Goal: Task Accomplishment & Management: Manage account settings

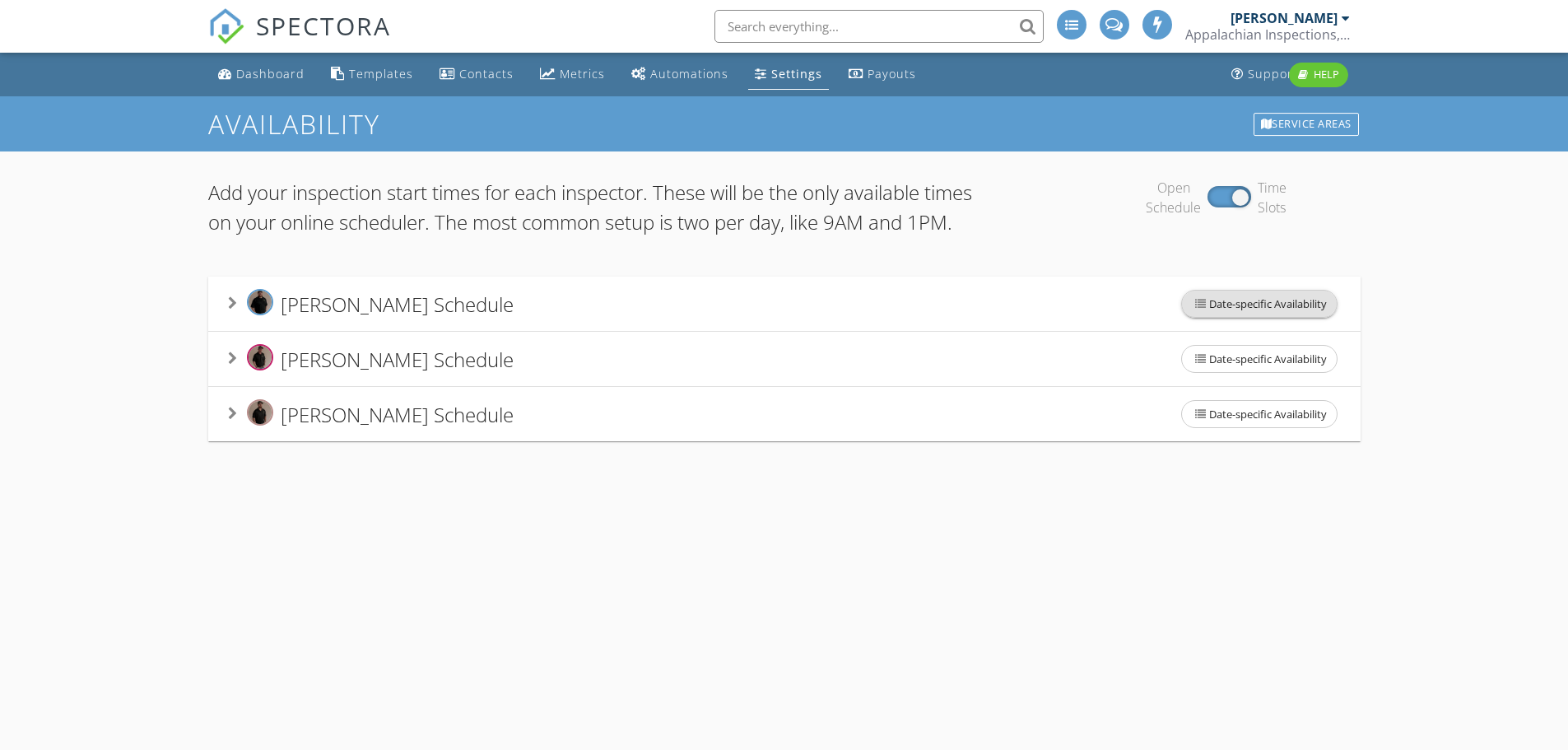
click at [1243, 317] on span "Date-specific Availability" at bounding box center [1258, 304] width 154 height 27
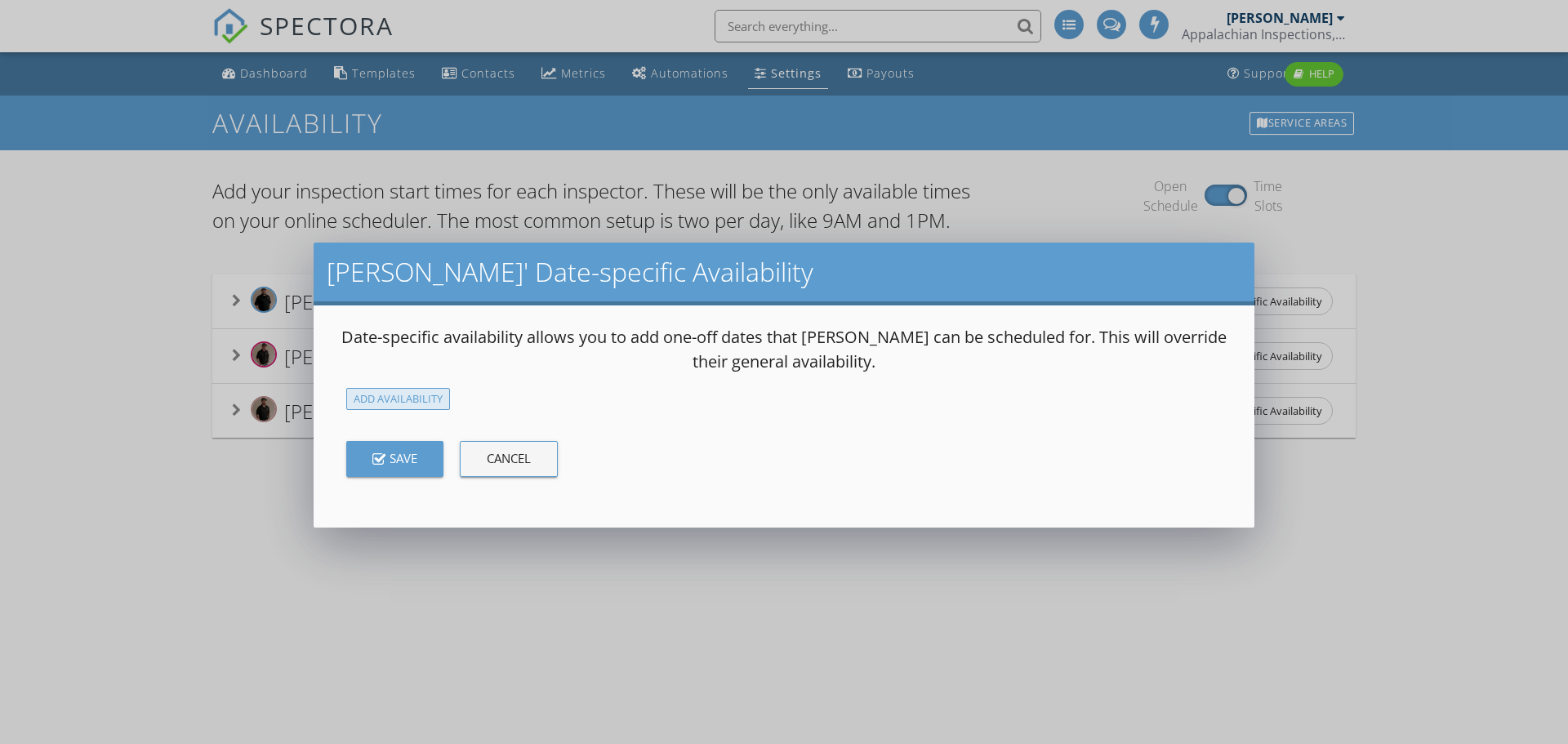
click at [407, 396] on div "Add Availability" at bounding box center [398, 399] width 104 height 22
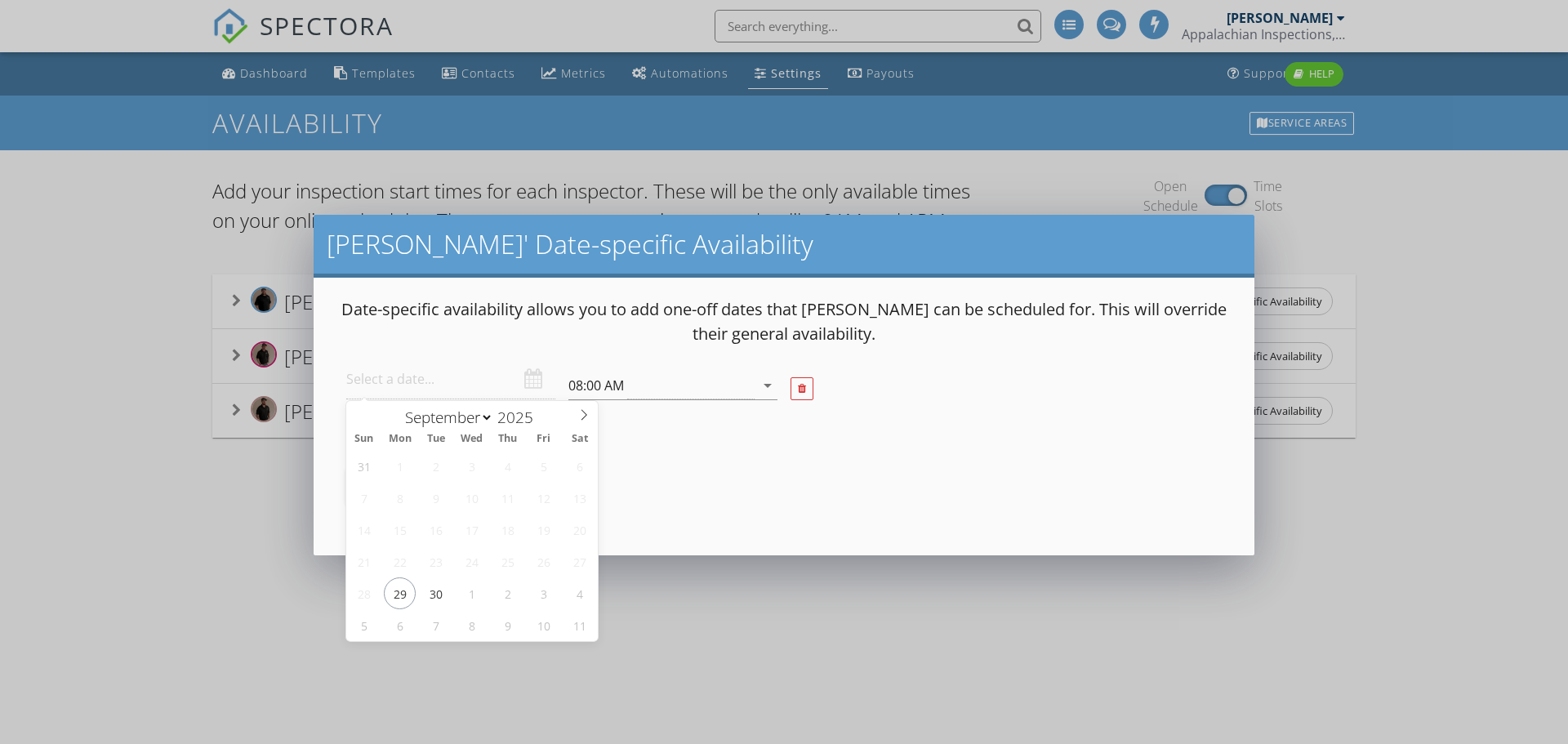
click at [457, 382] on input "text" at bounding box center [451, 379] width 209 height 40
type input "2025-09-30"
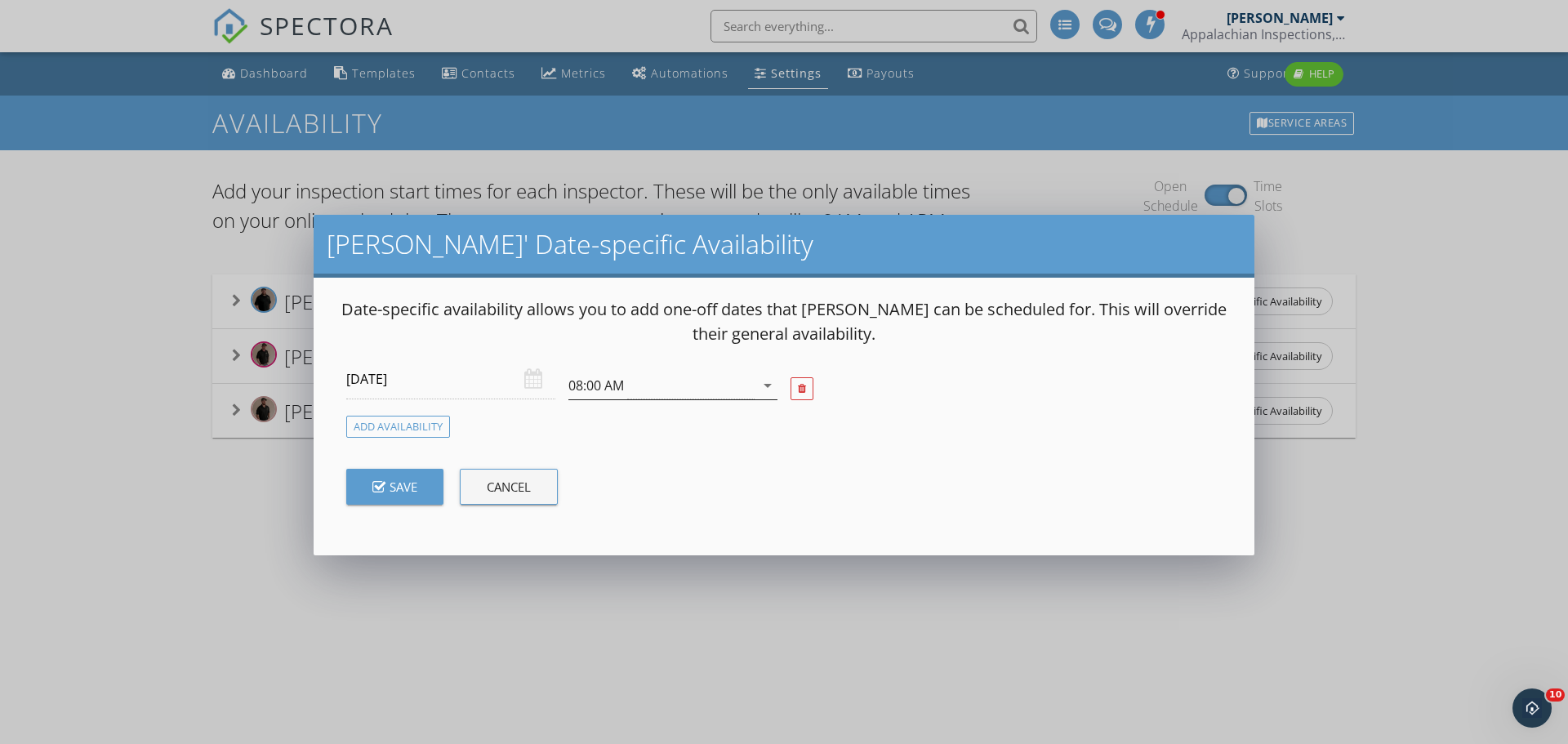
click at [760, 392] on icon "arrow_drop_down" at bounding box center [768, 385] width 20 height 20
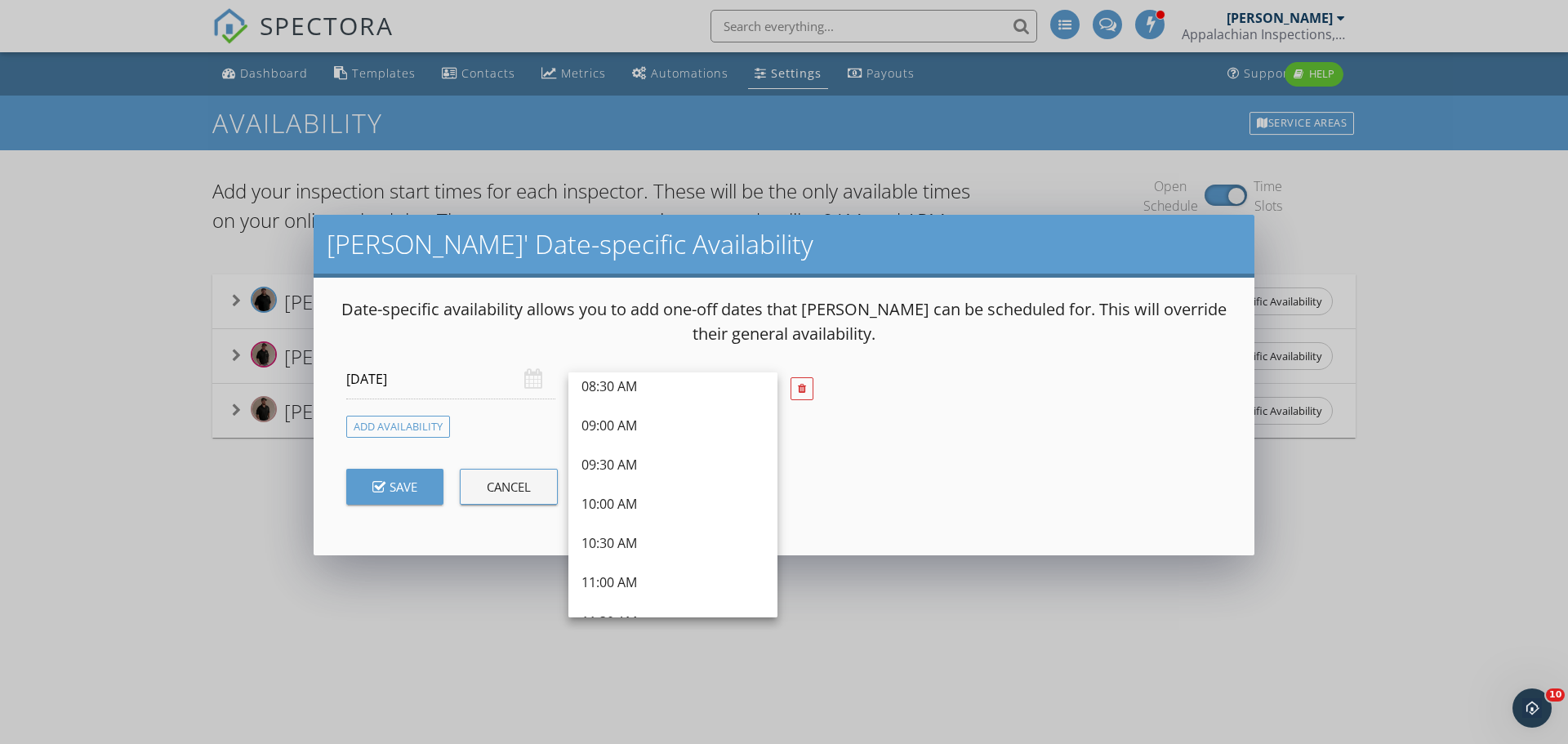
scroll to position [211, 0]
click at [661, 506] on div "10:00 AM" at bounding box center [673, 500] width 183 height 20
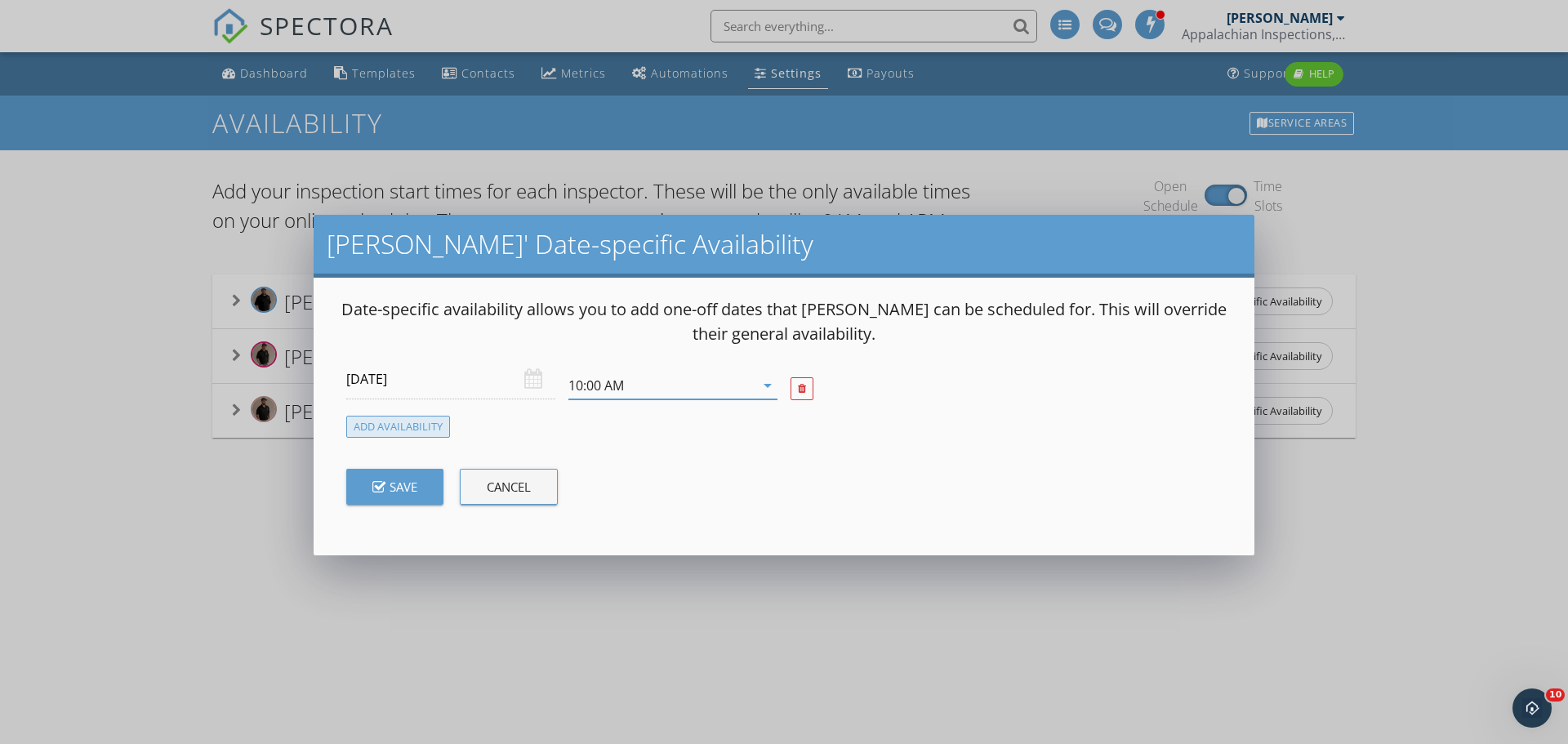
click at [389, 429] on div "Add Availability" at bounding box center [398, 427] width 104 height 22
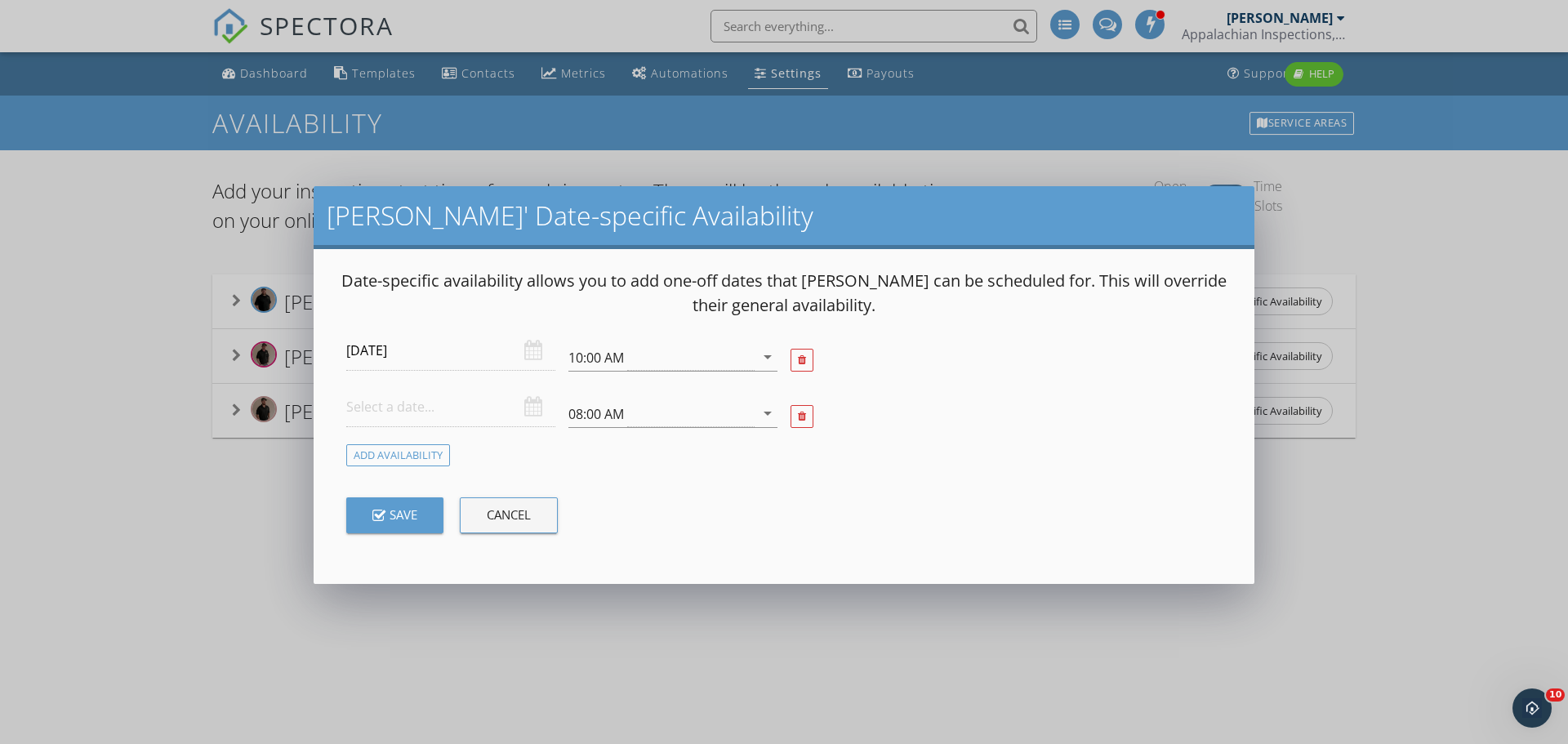
click at [527, 411] on div at bounding box center [451, 407] width 209 height 40
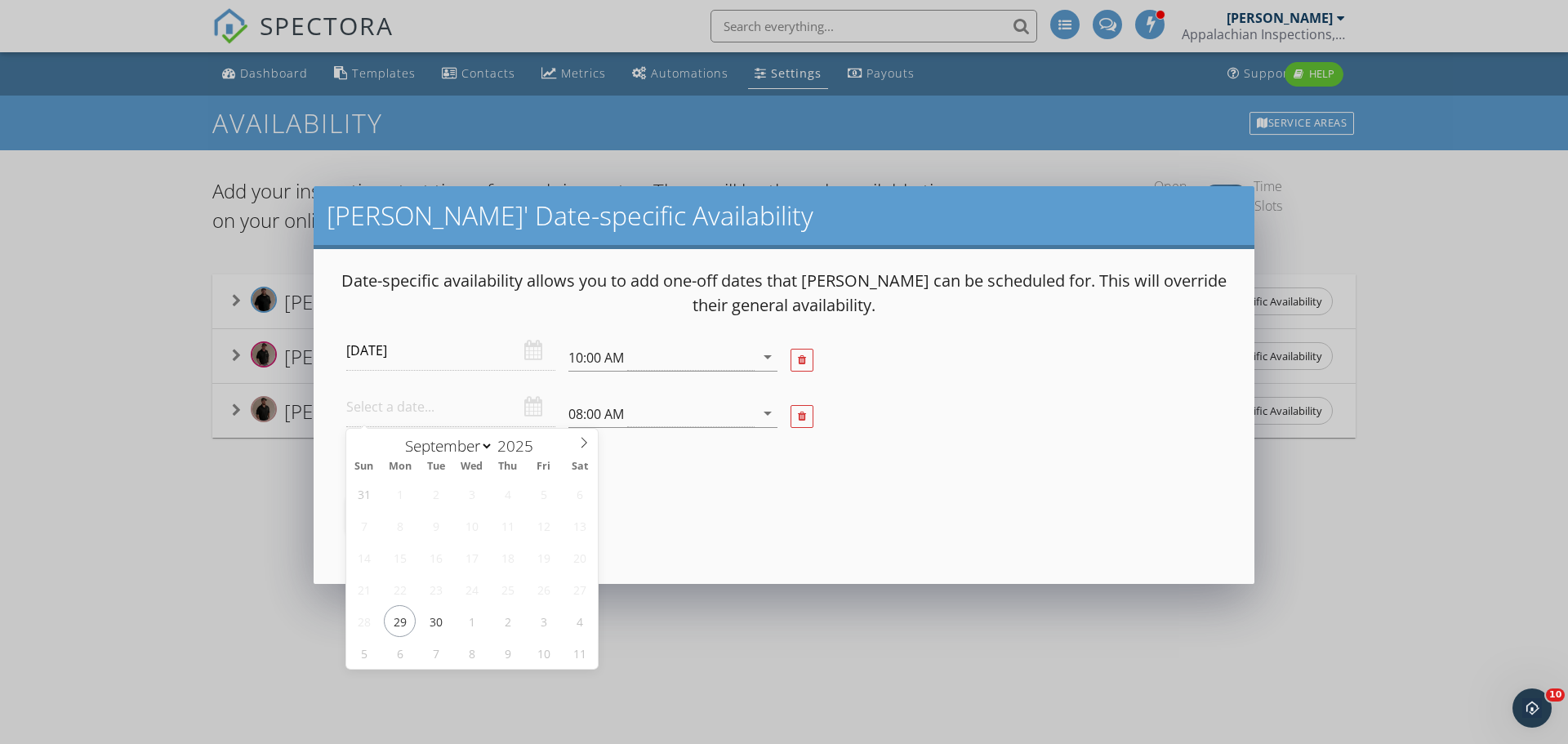
click at [515, 410] on input "text" at bounding box center [451, 407] width 209 height 40
select select "9"
click at [590, 443] on span at bounding box center [584, 440] width 28 height 23
type input "2025-10-01"
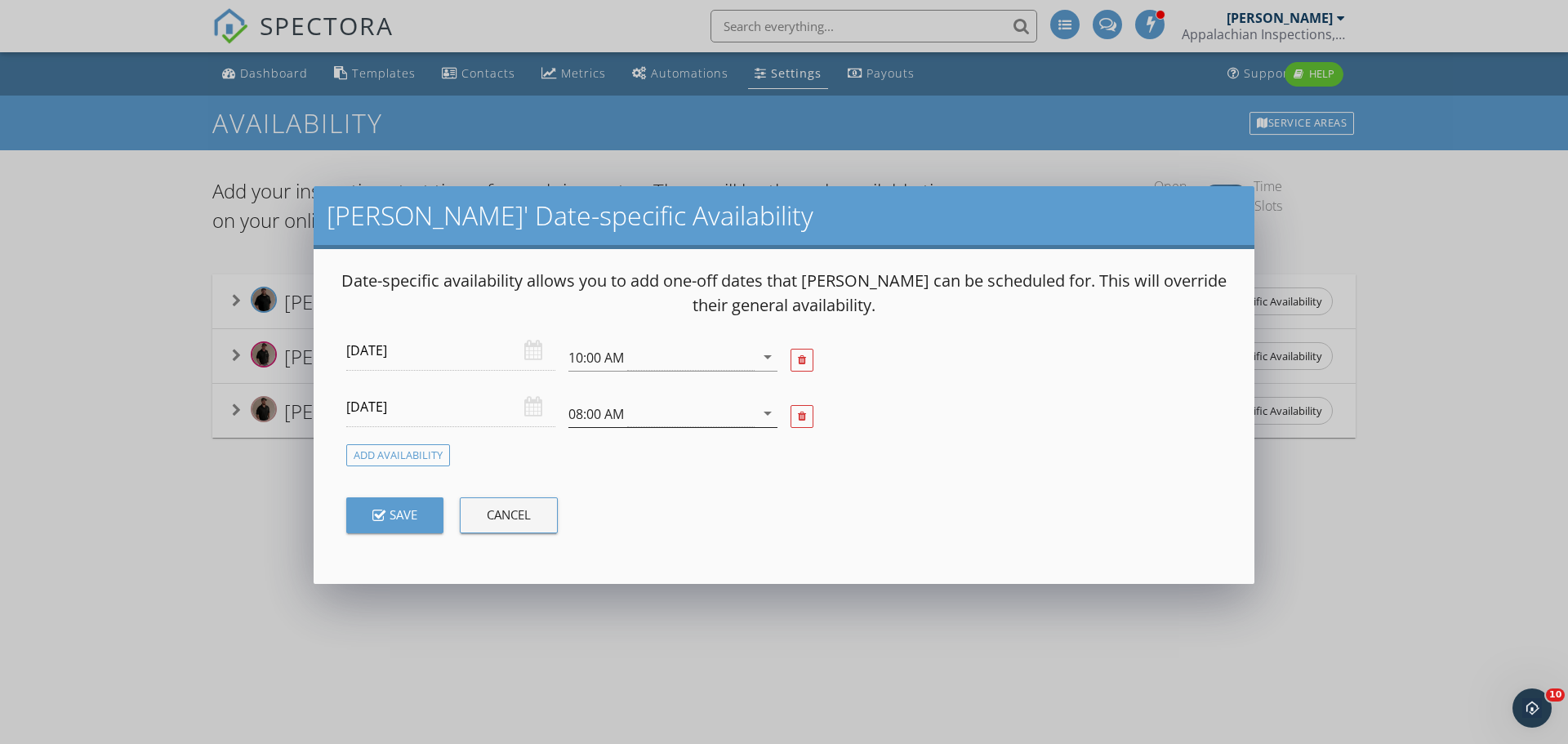
click at [772, 408] on icon "arrow_drop_down" at bounding box center [768, 413] width 20 height 20
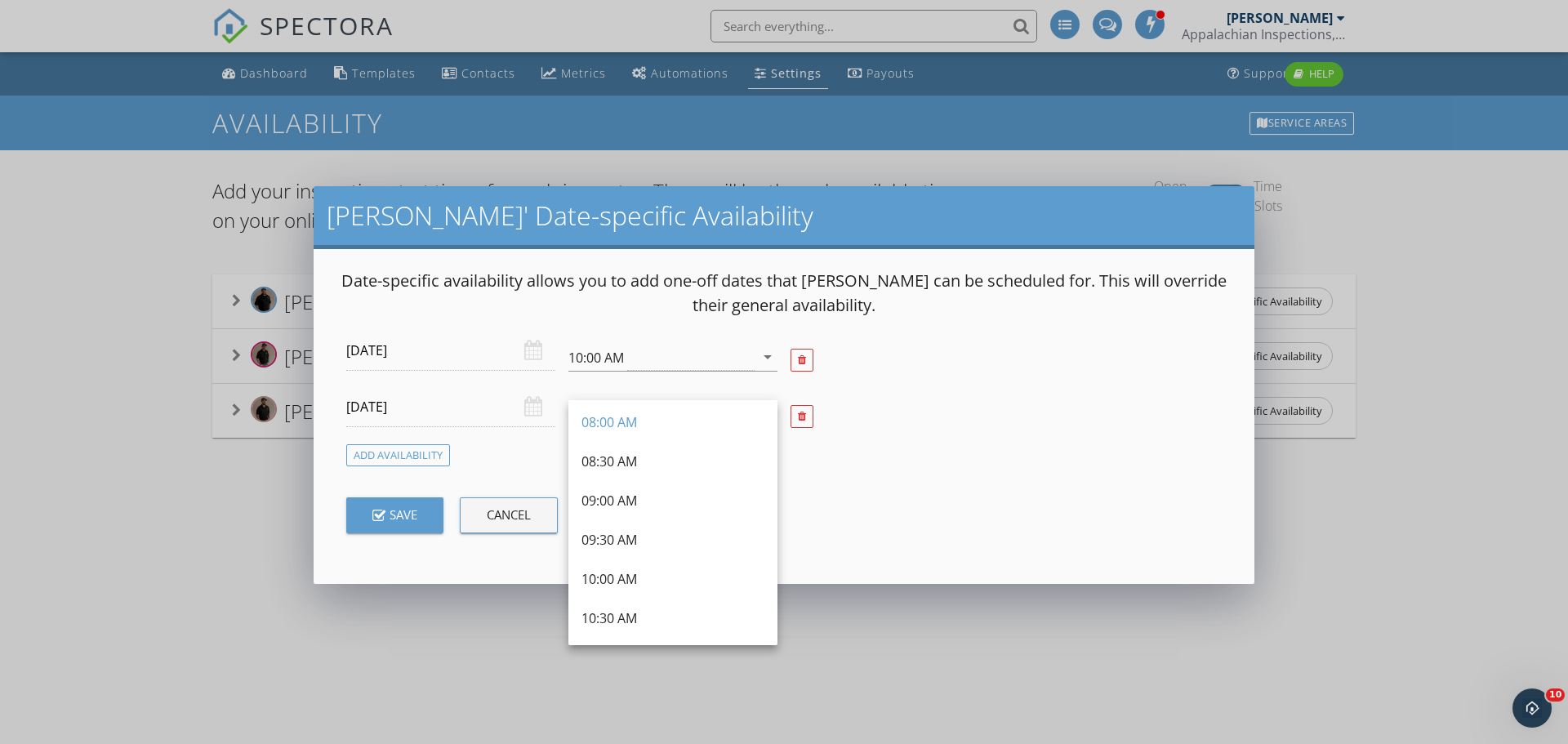
scroll to position [137, 0]
click at [612, 523] on div "09:00 AM" at bounding box center [673, 525] width 183 height 20
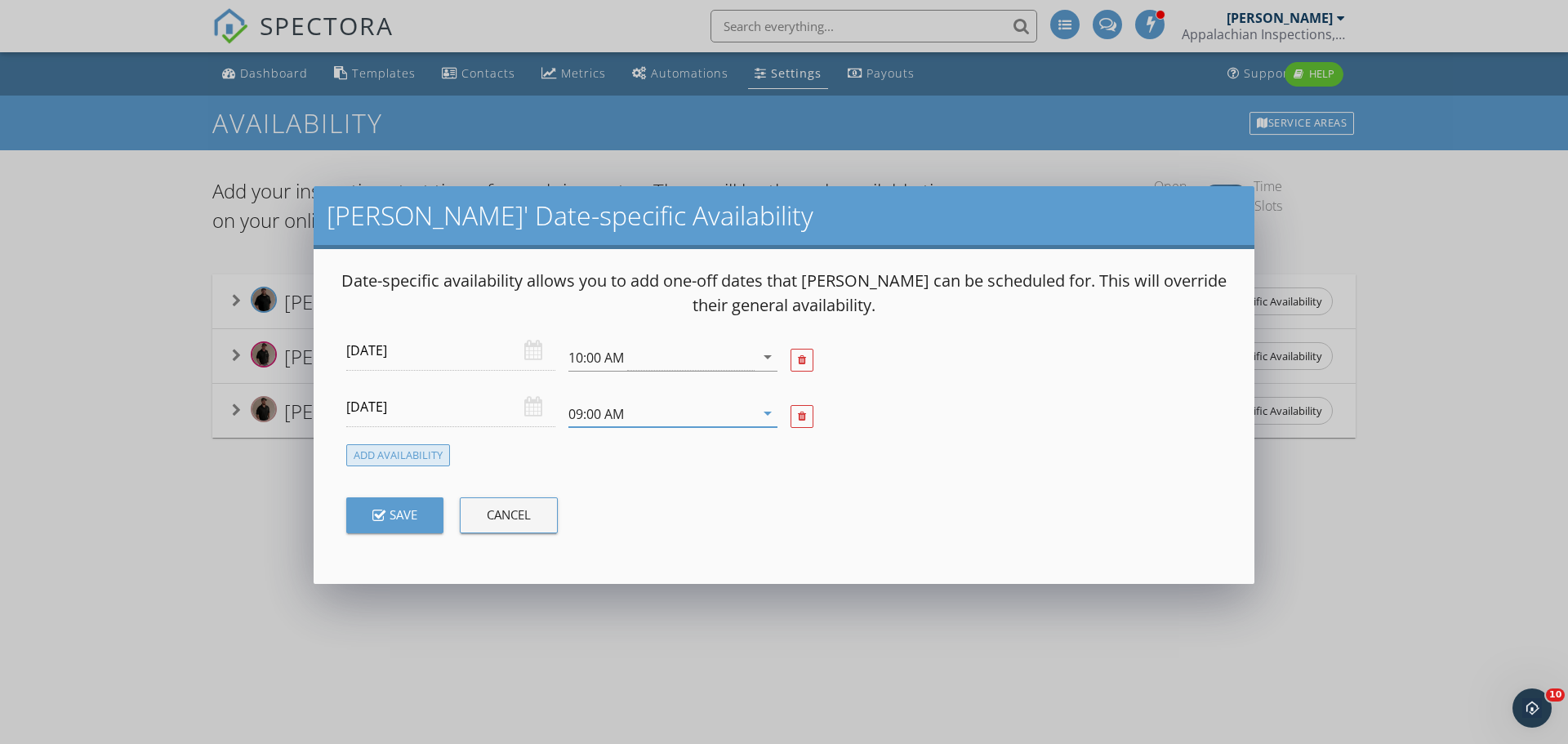
click at [412, 459] on div "Add Availability" at bounding box center [398, 455] width 104 height 22
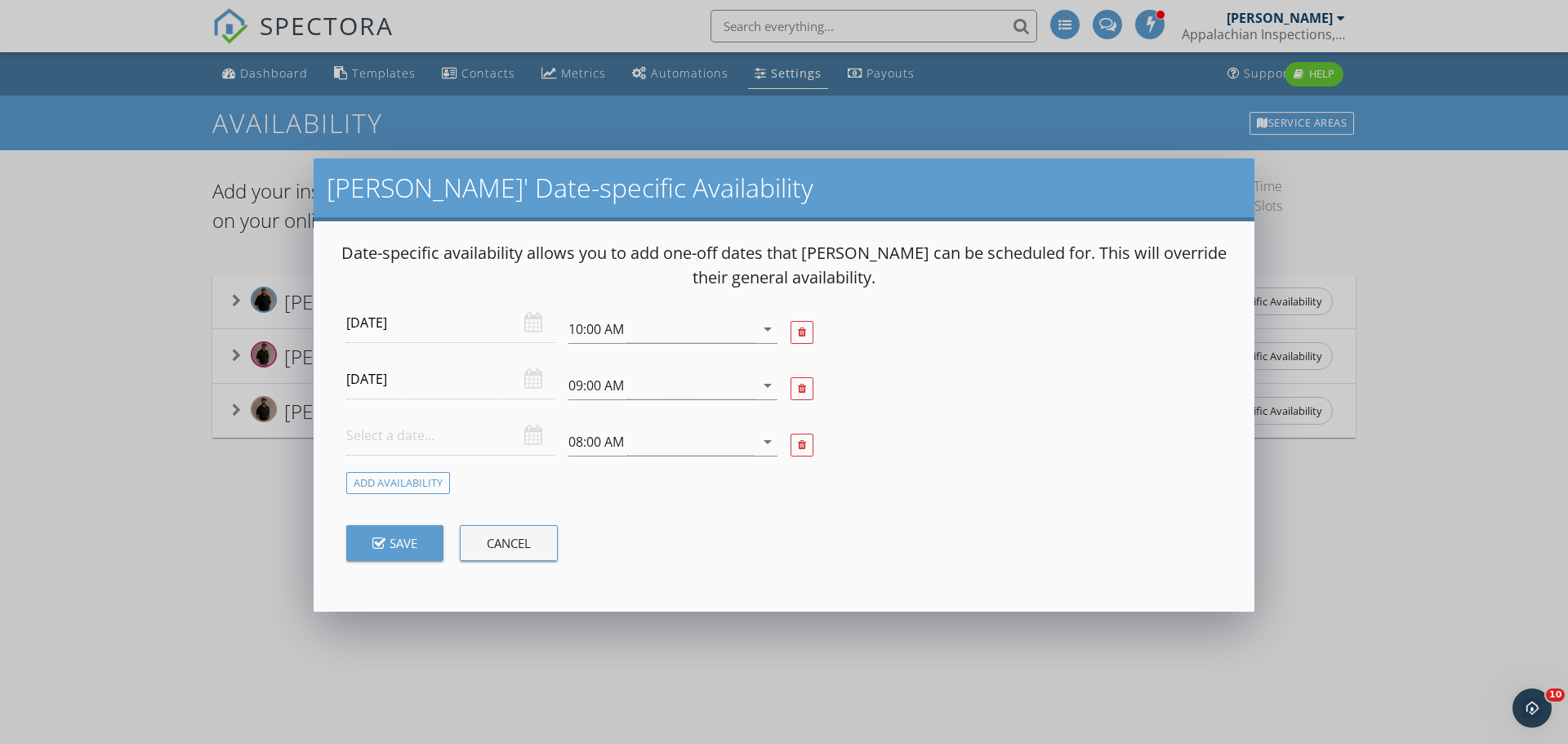
click at [533, 441] on div at bounding box center [451, 436] width 209 height 40
click at [520, 439] on input "text" at bounding box center [451, 436] width 209 height 40
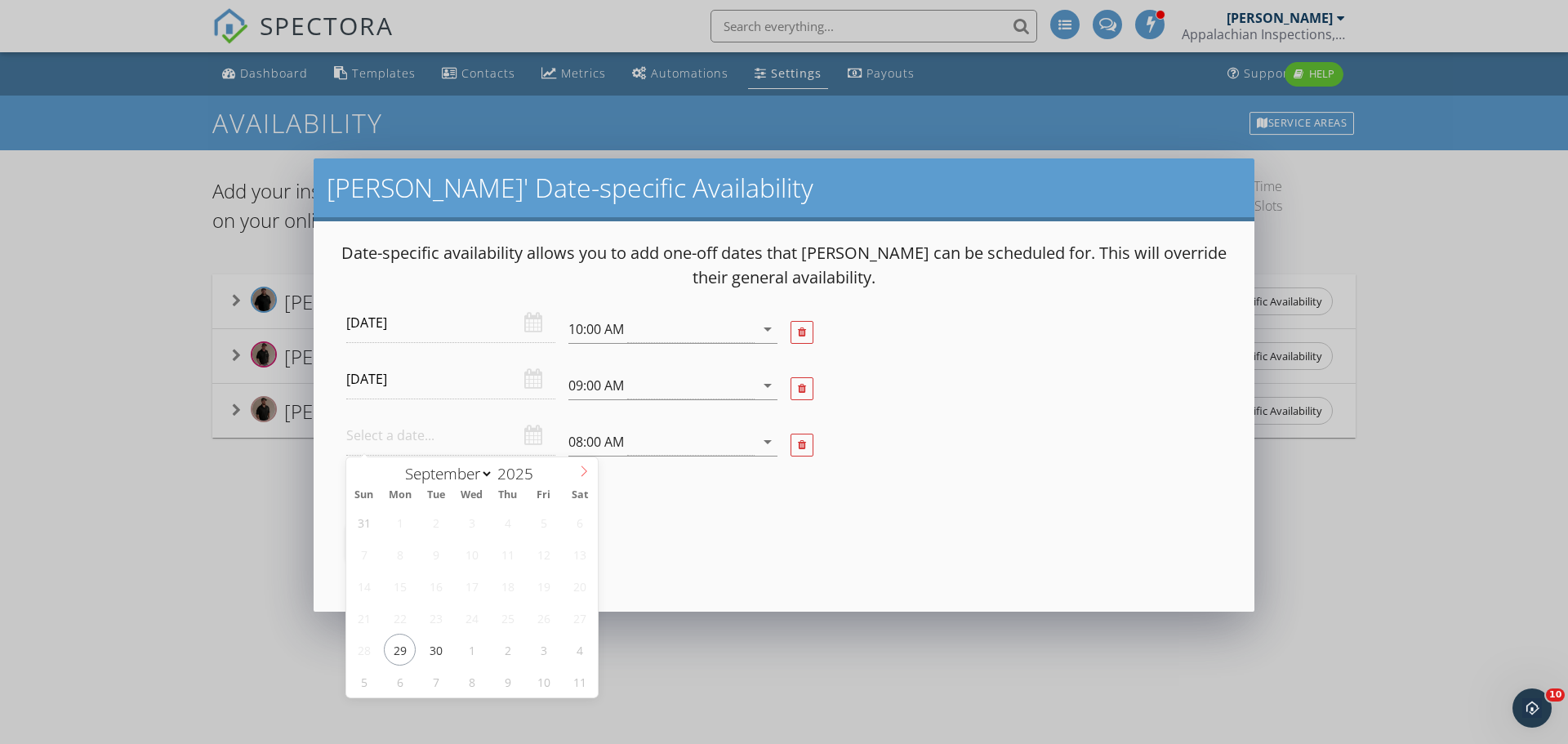
select select "9"
click at [583, 477] on span at bounding box center [584, 469] width 28 height 23
type input "2025-10-02"
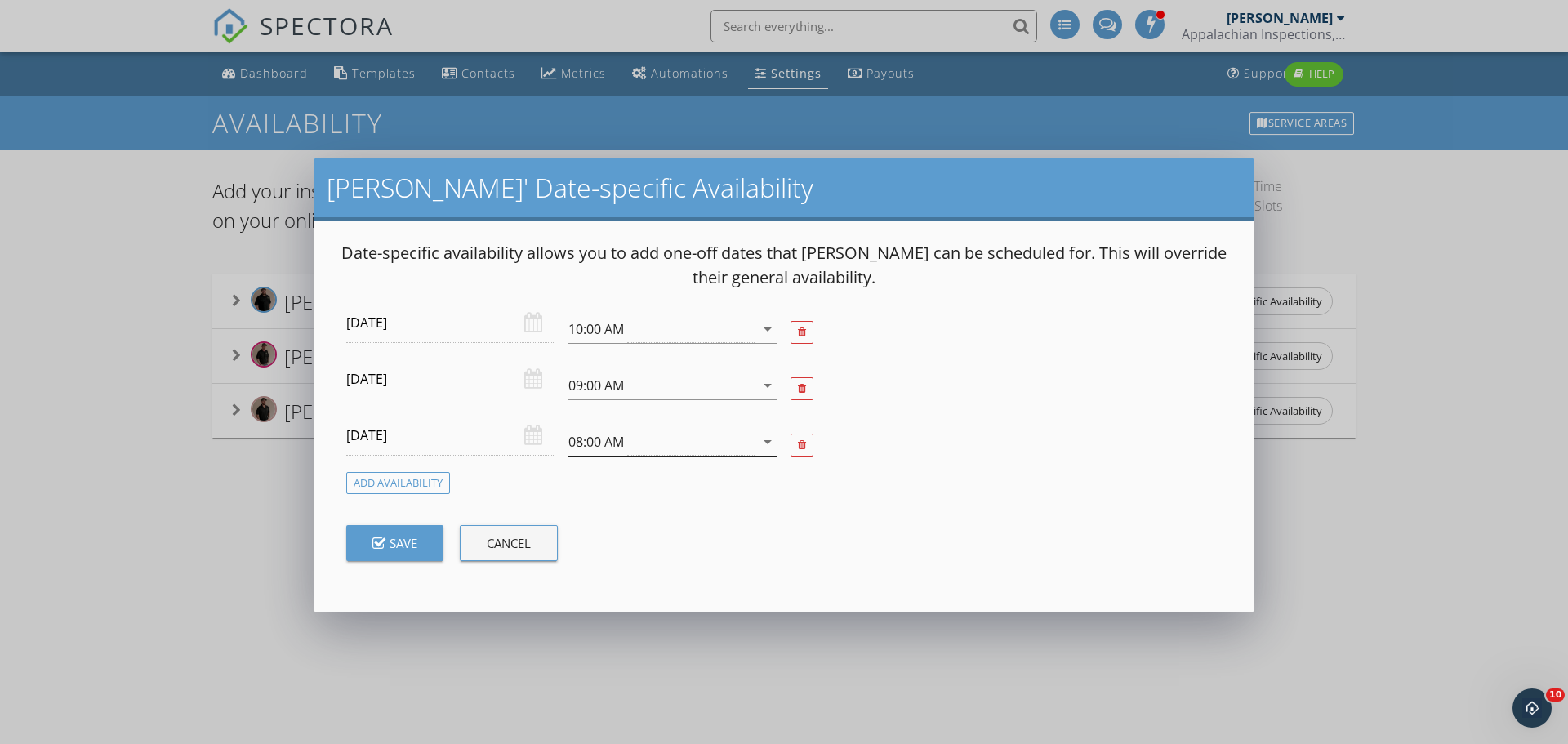
click at [768, 443] on icon "arrow_drop_down" at bounding box center [768, 442] width 20 height 20
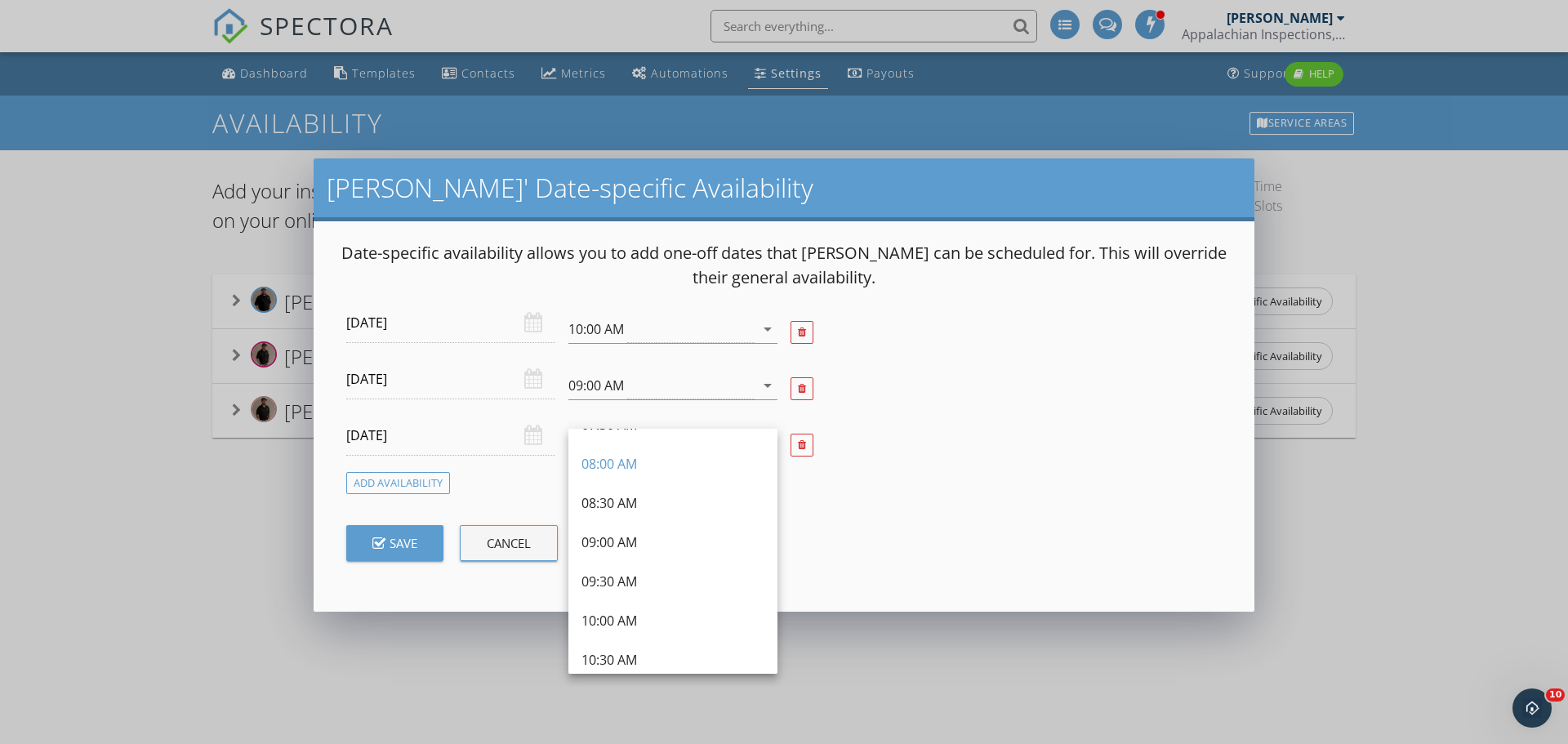
scroll to position [153, 0]
click at [607, 540] on div "09:00 AM" at bounding box center [673, 537] width 183 height 20
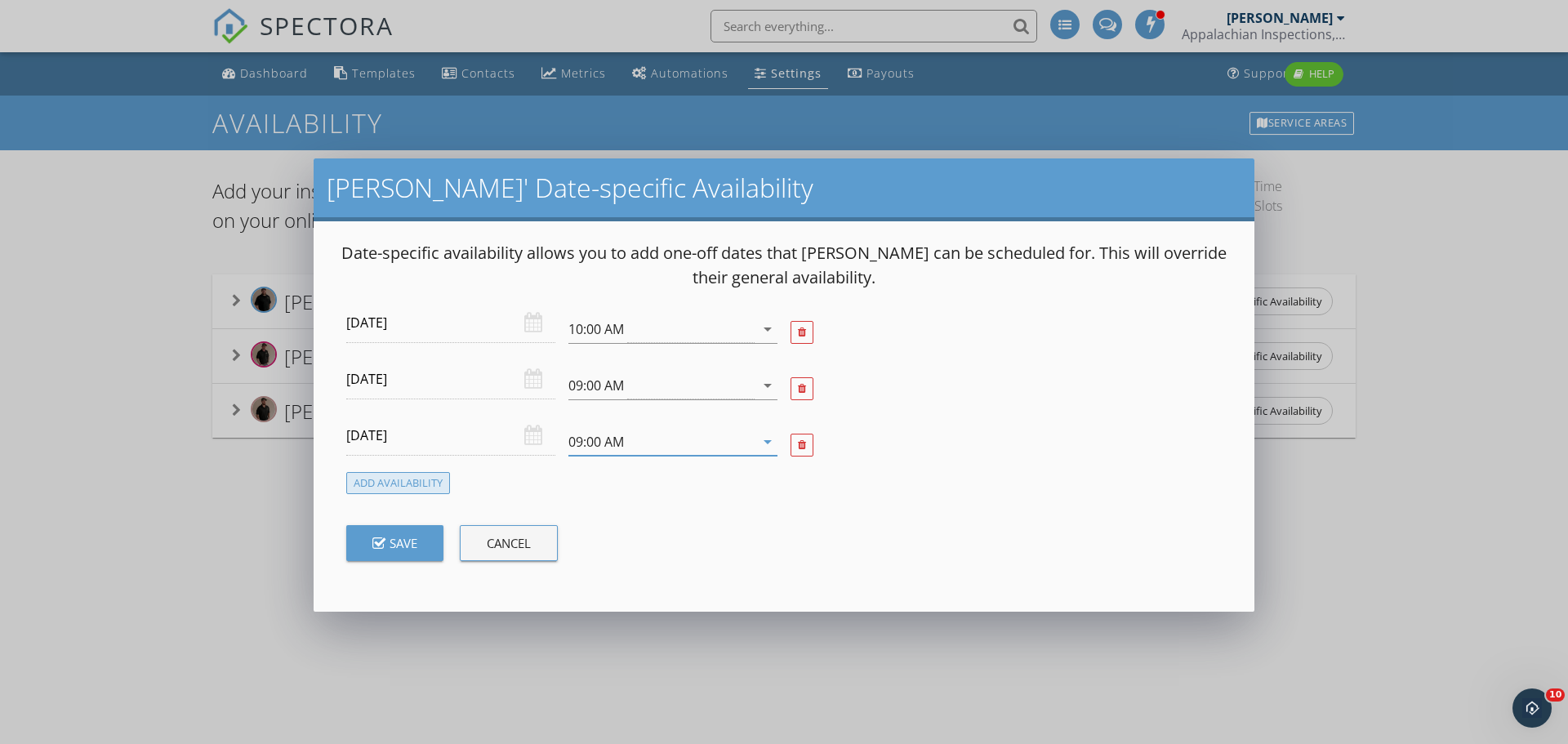
click at [404, 487] on div "Add Availability" at bounding box center [398, 483] width 104 height 22
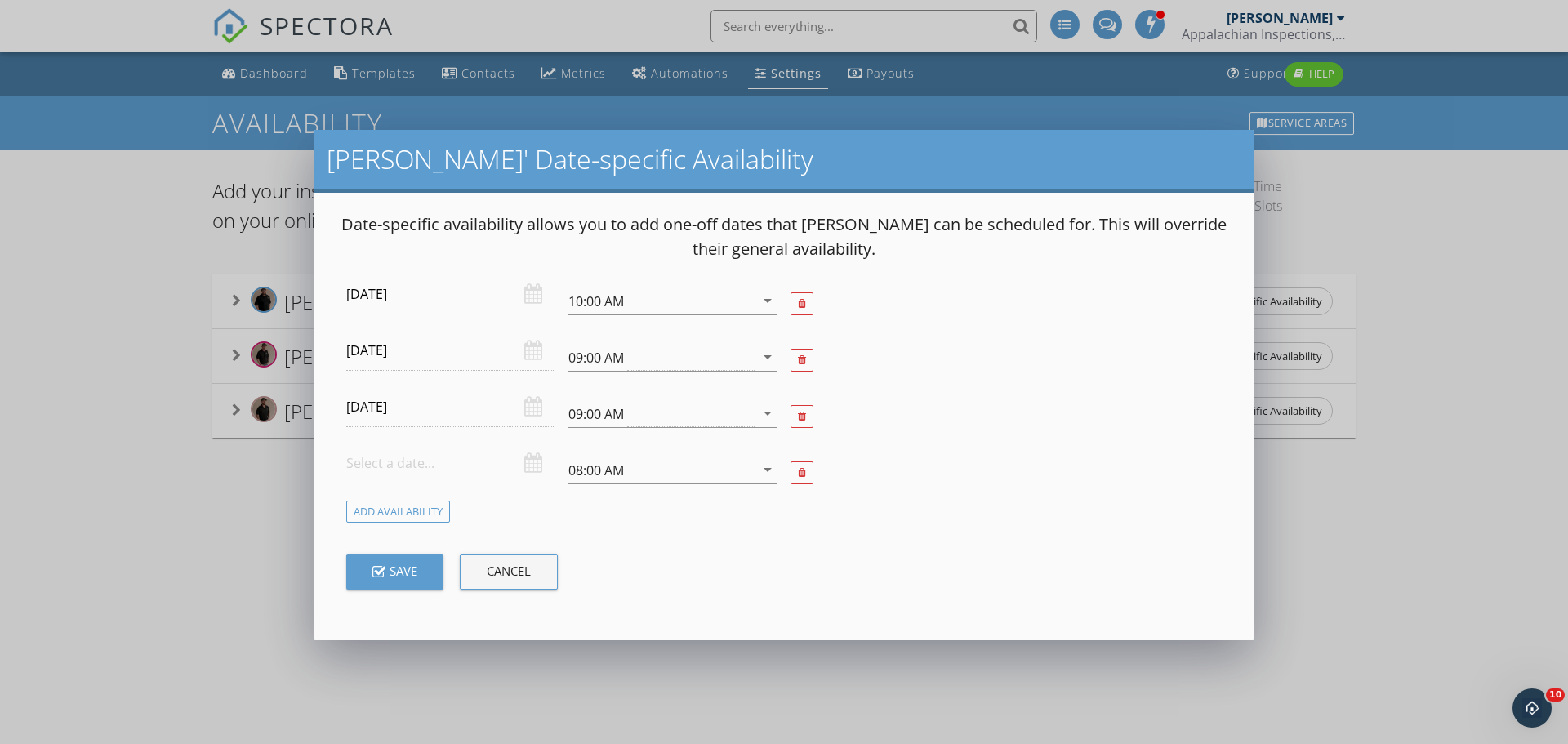
click at [529, 466] on div at bounding box center [451, 463] width 209 height 40
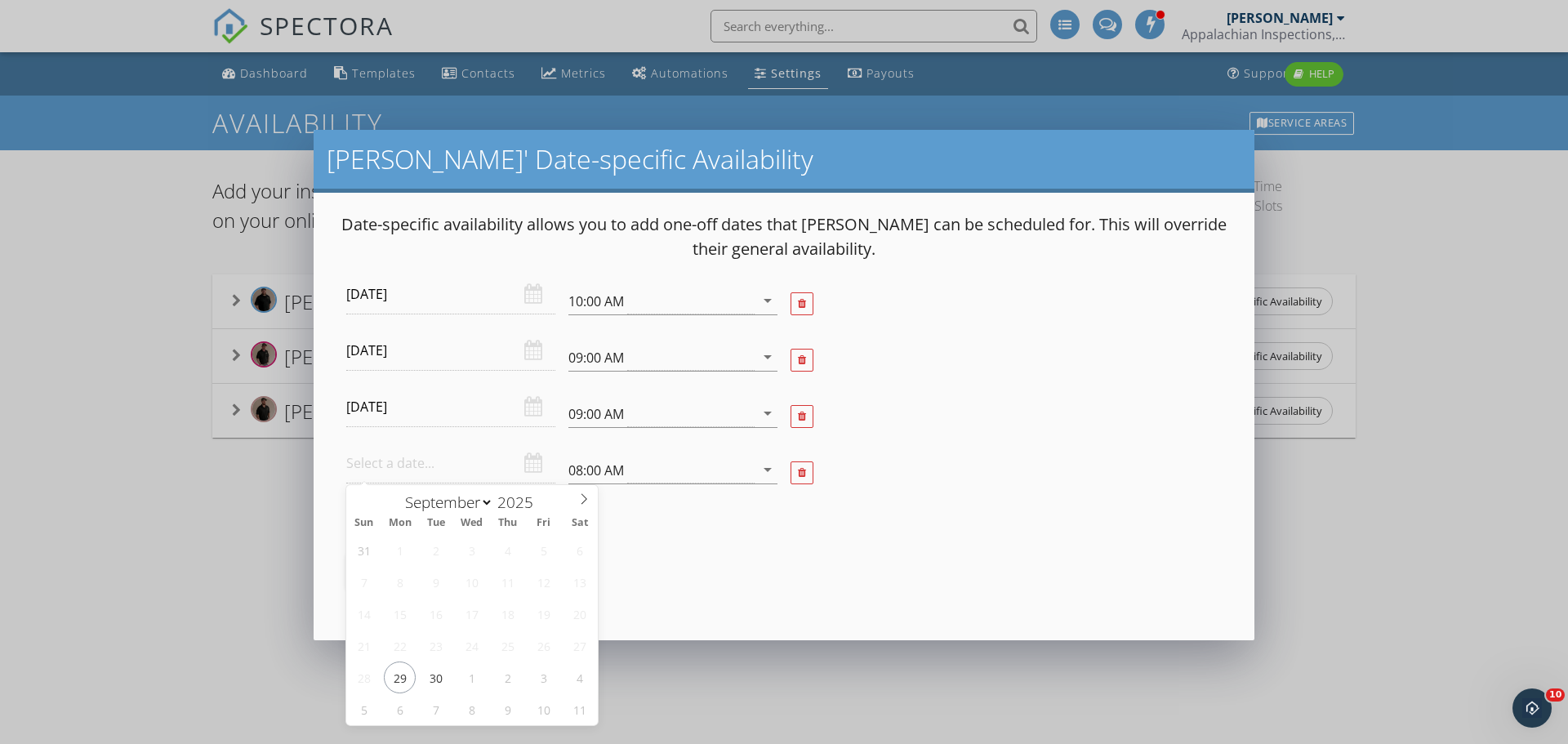
click at [478, 472] on input "text" at bounding box center [451, 463] width 209 height 40
select select "9"
click at [583, 500] on icon at bounding box center [584, 499] width 12 height 12
type input "2025-10-03"
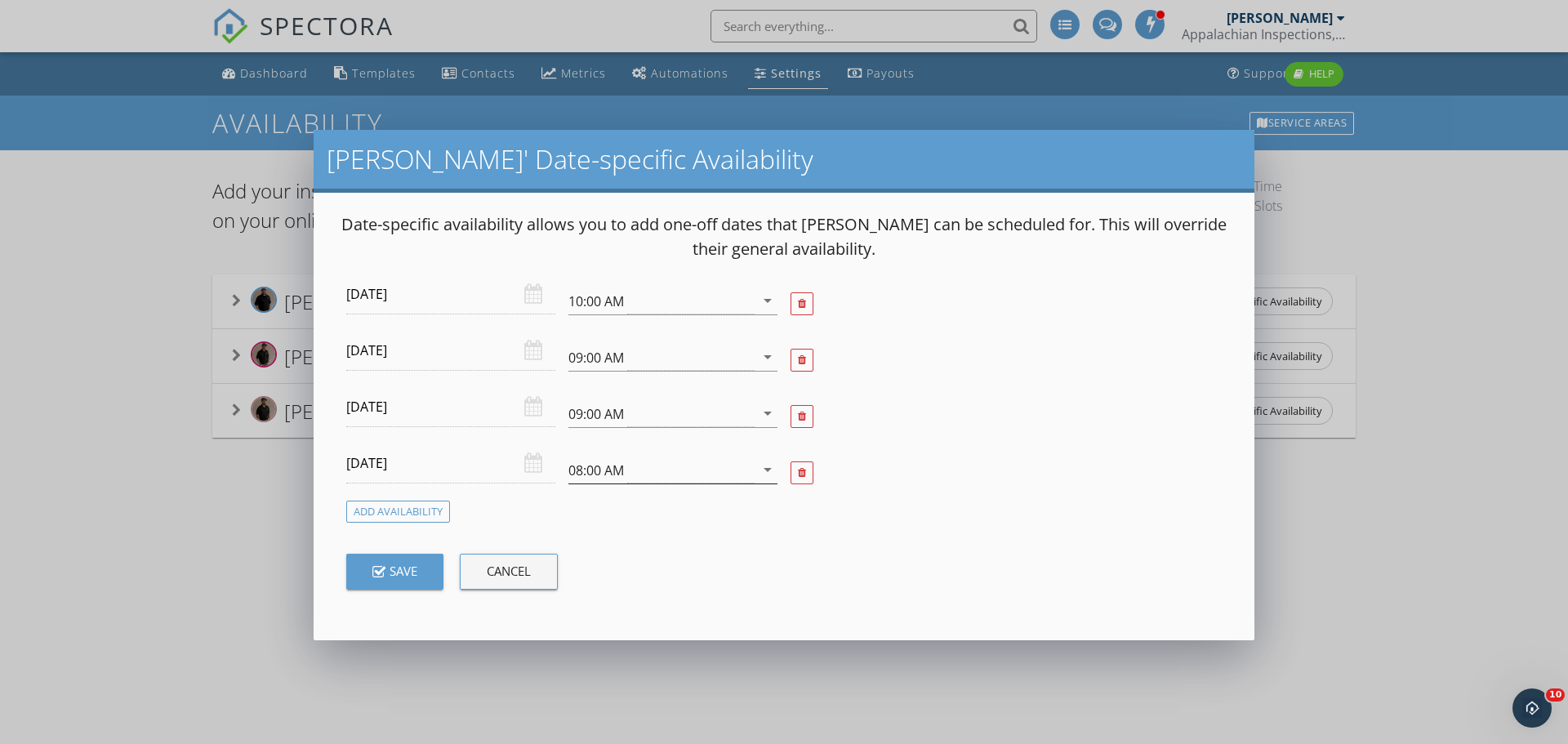
click at [767, 465] on icon "arrow_drop_down" at bounding box center [768, 470] width 20 height 20
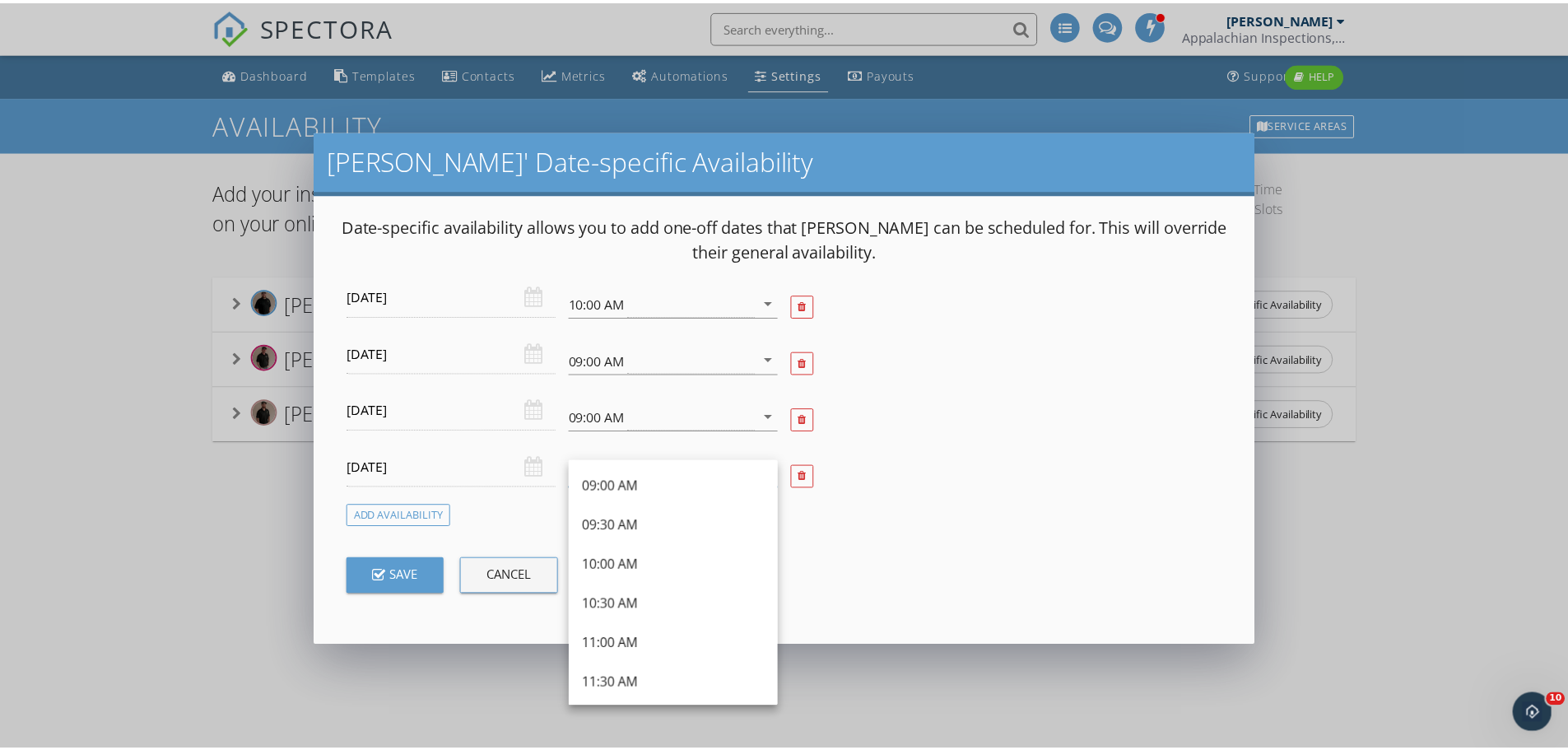
scroll to position [210, 0]
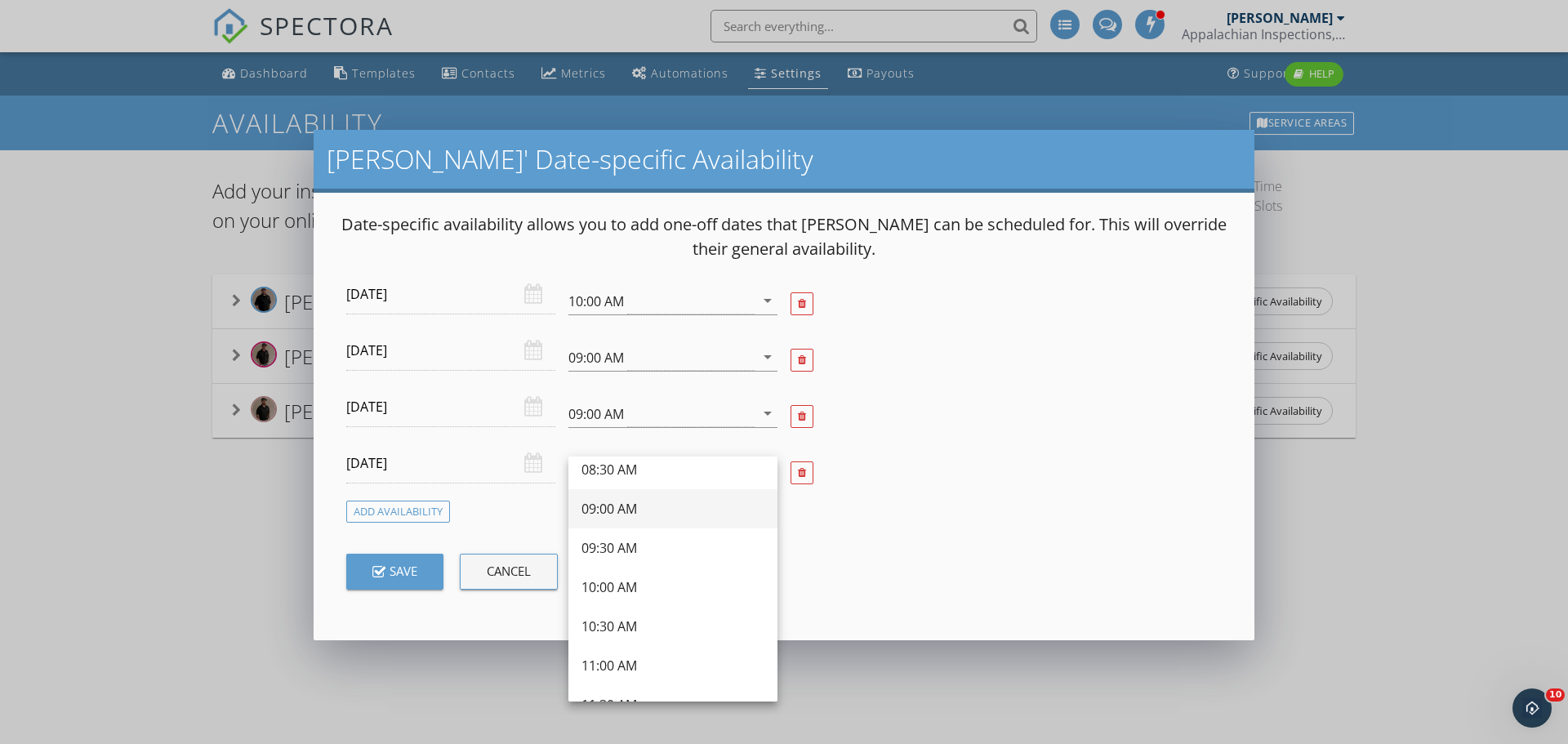
click at [617, 516] on div "09:00 AM" at bounding box center [673, 509] width 183 height 20
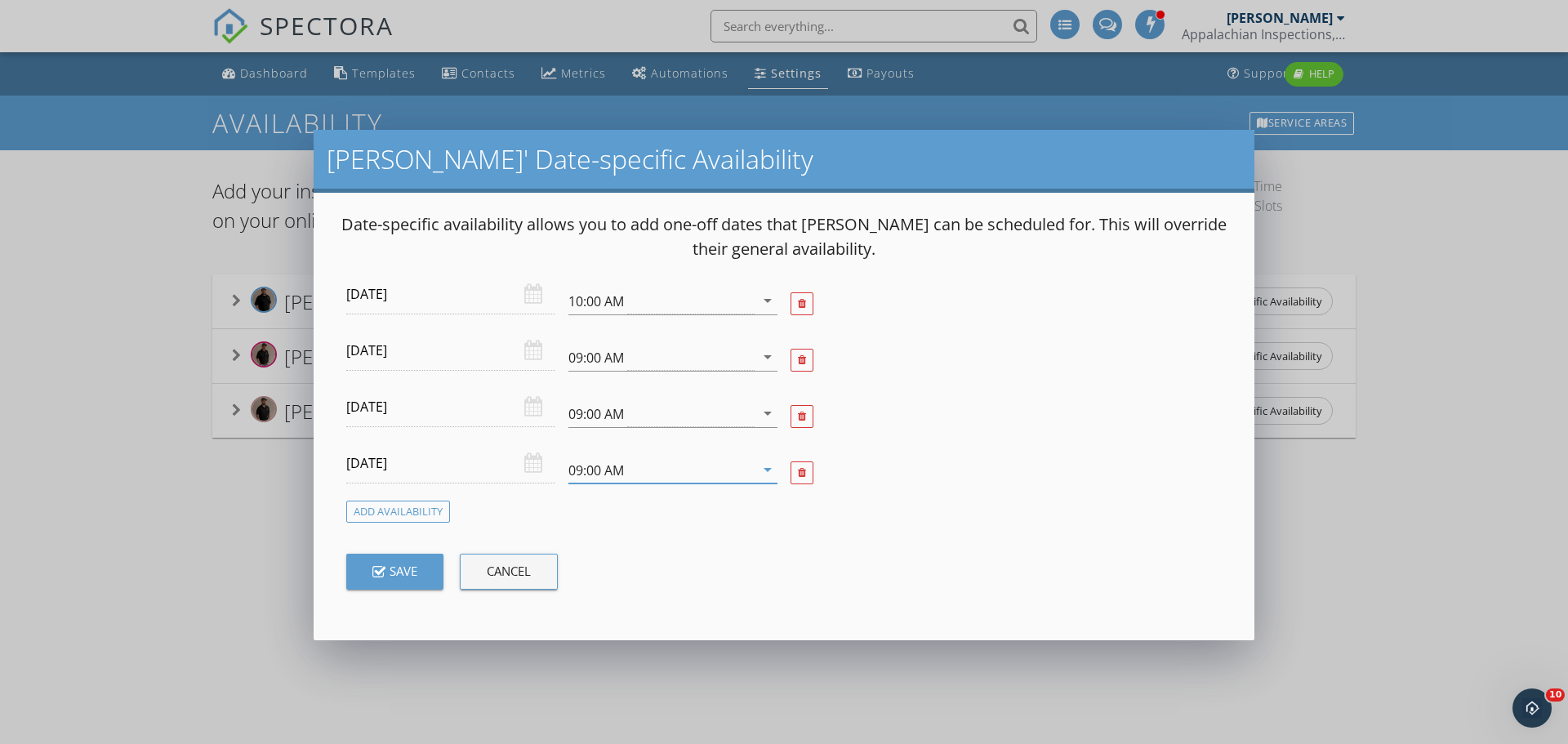
click at [379, 572] on icon "button" at bounding box center [379, 573] width 13 height 15
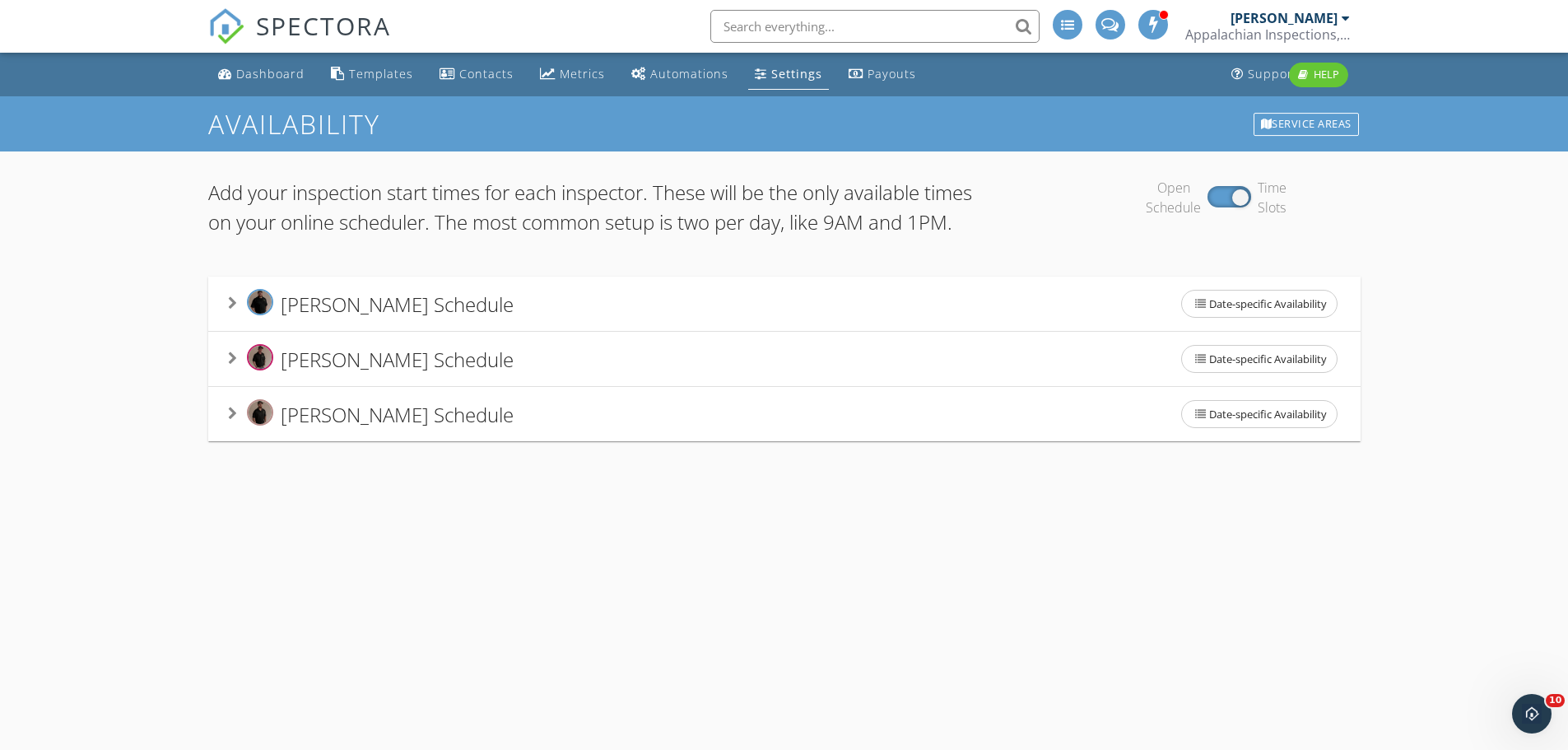
click at [341, 317] on span "Chris Lusk's Schedule" at bounding box center [397, 303] width 233 height 28
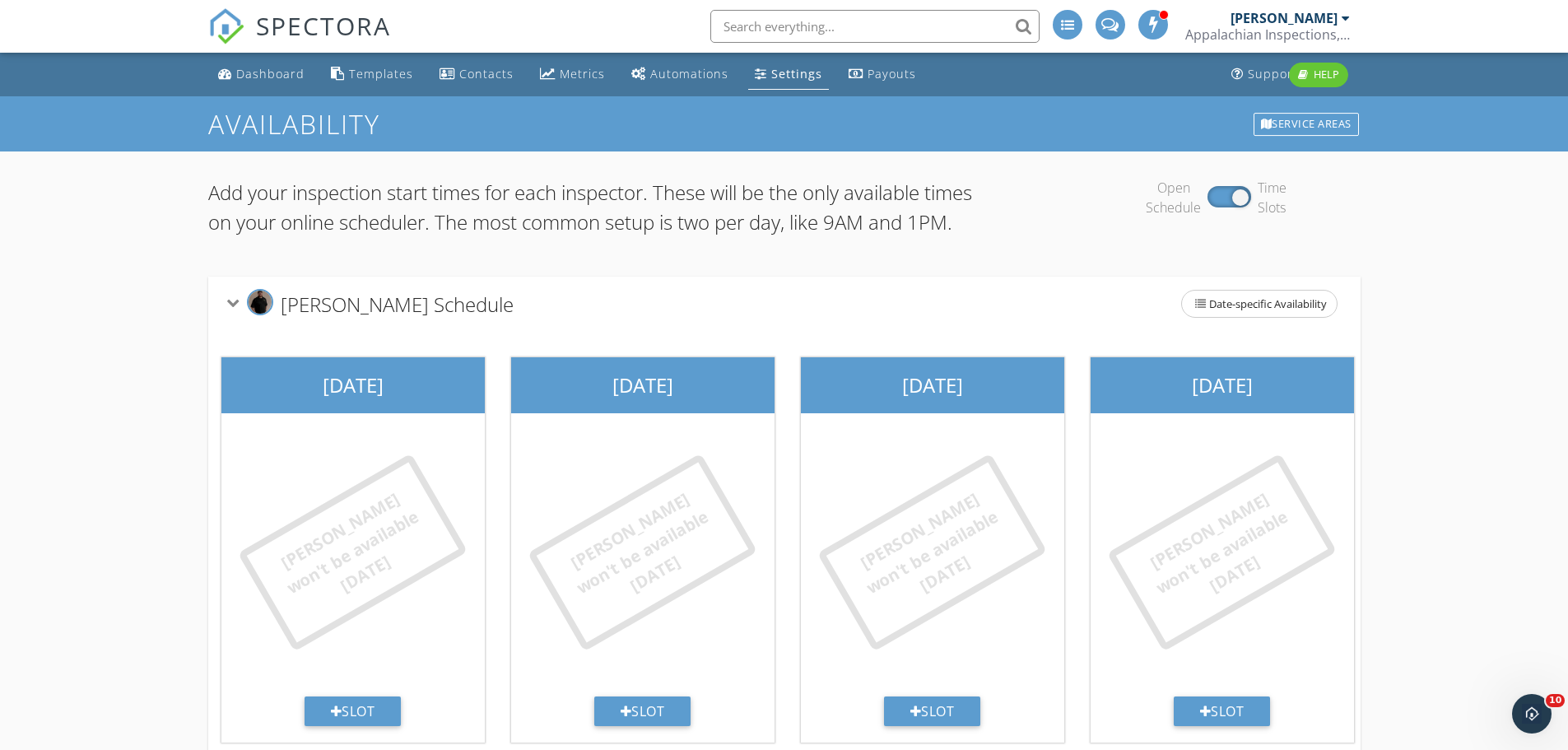
scroll to position [307, 0]
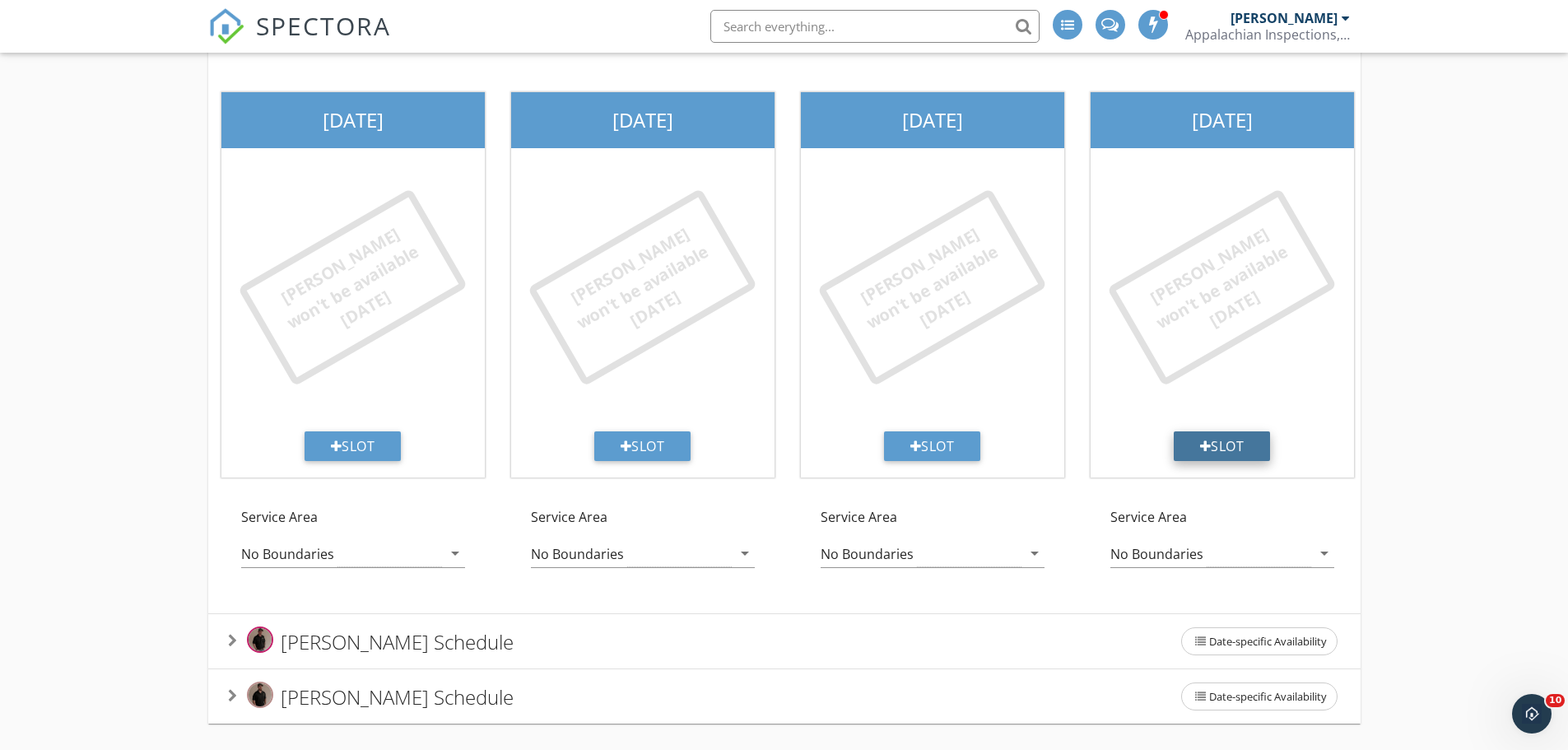
click at [1237, 437] on div "Slot" at bounding box center [1222, 445] width 97 height 29
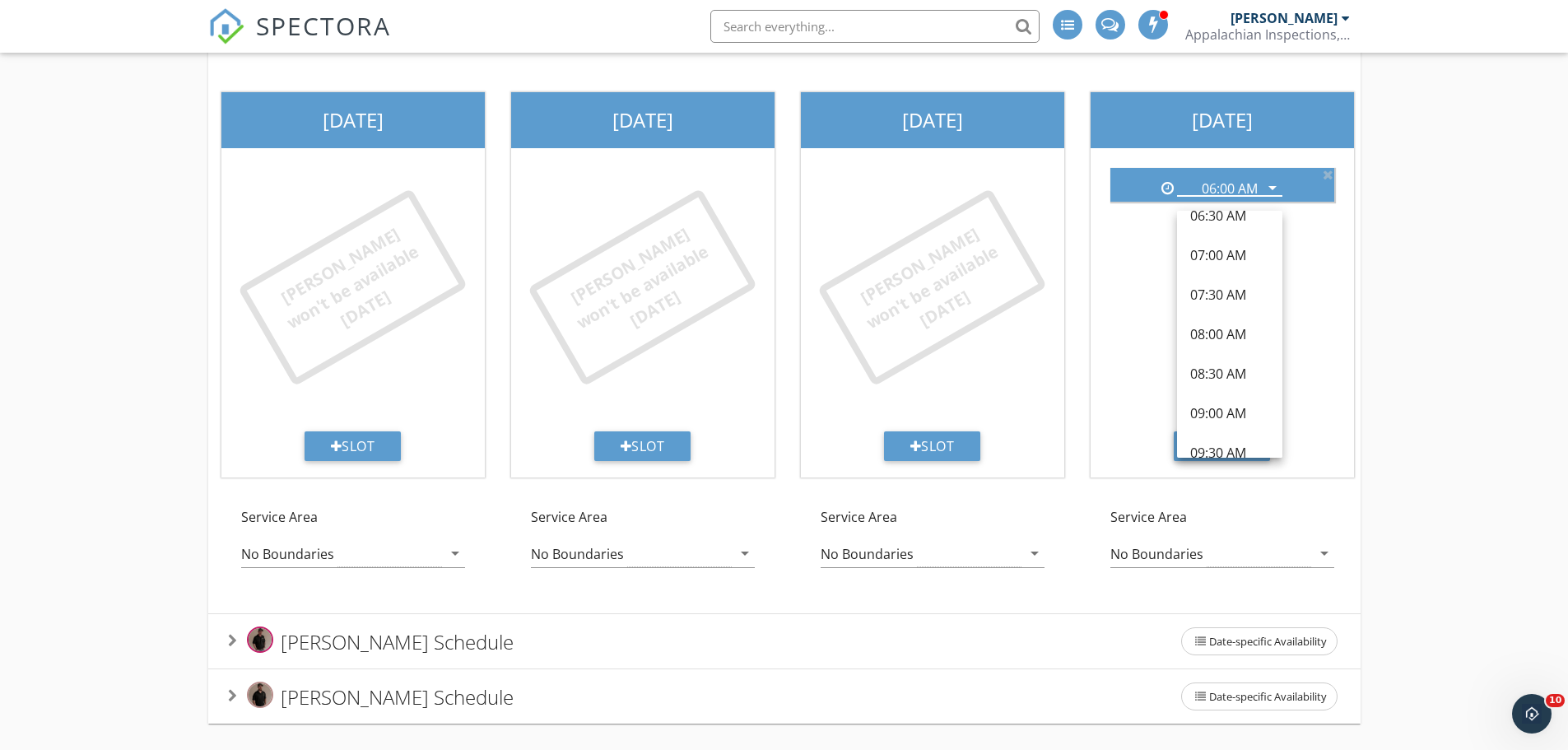
scroll to position [109, 0]
click at [1209, 355] on div "09:00 AM" at bounding box center [1229, 365] width 79 height 20
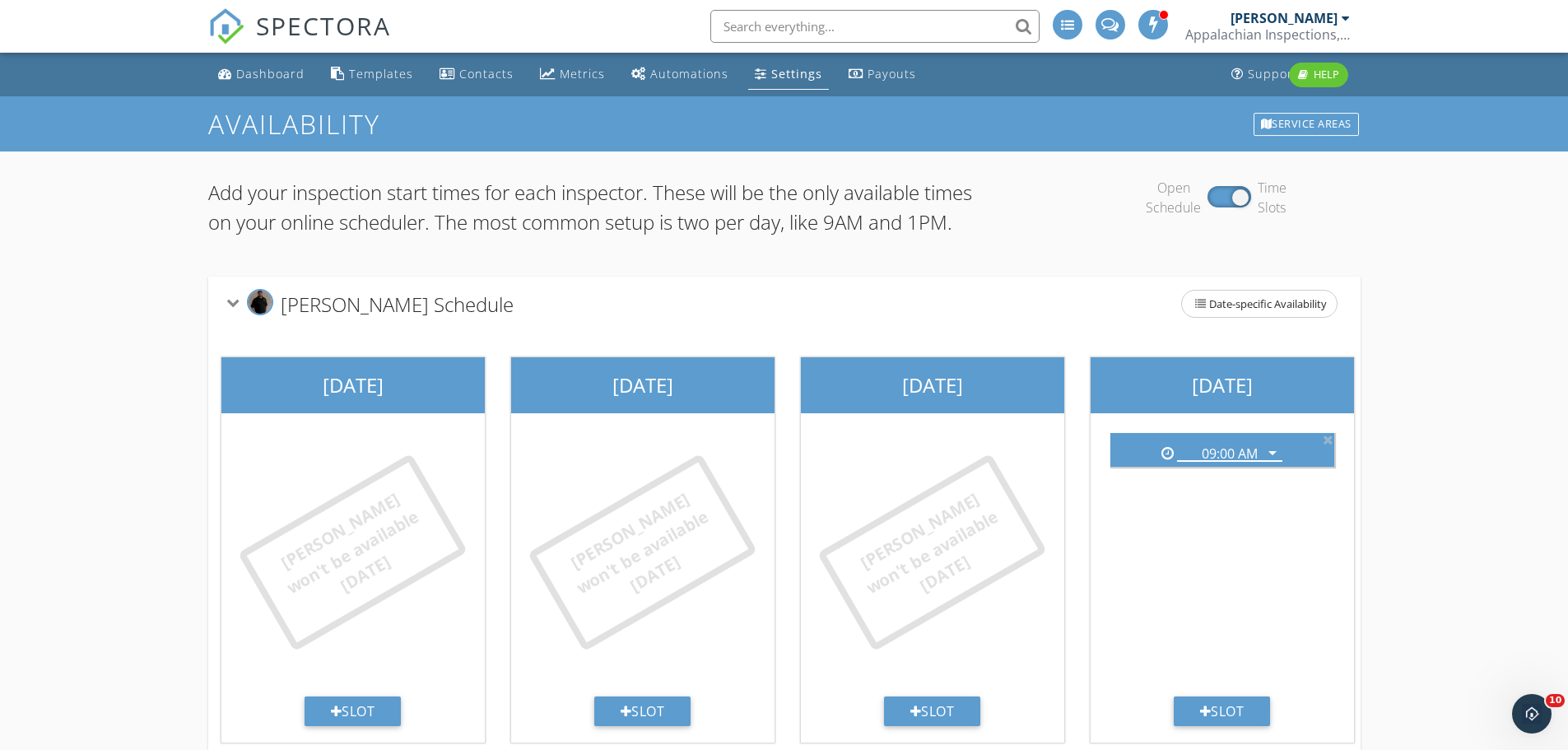
scroll to position [307, 0]
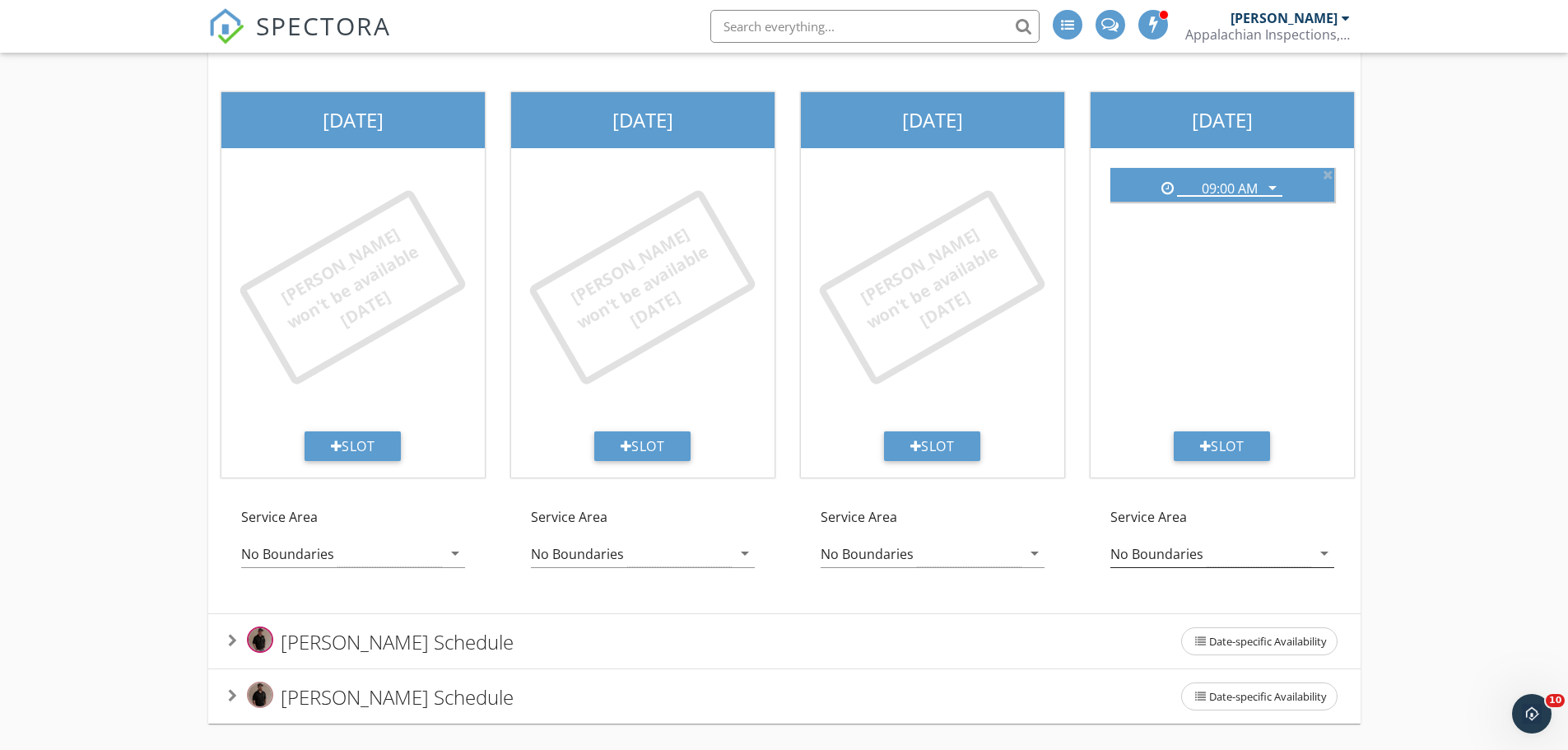
click at [1267, 544] on div "No Boundaries" at bounding box center [1211, 554] width 200 height 28
click at [1458, 347] on div "Add your inspection start times for each inspector. These will be the only avai…" at bounding box center [784, 318] width 1568 height 864
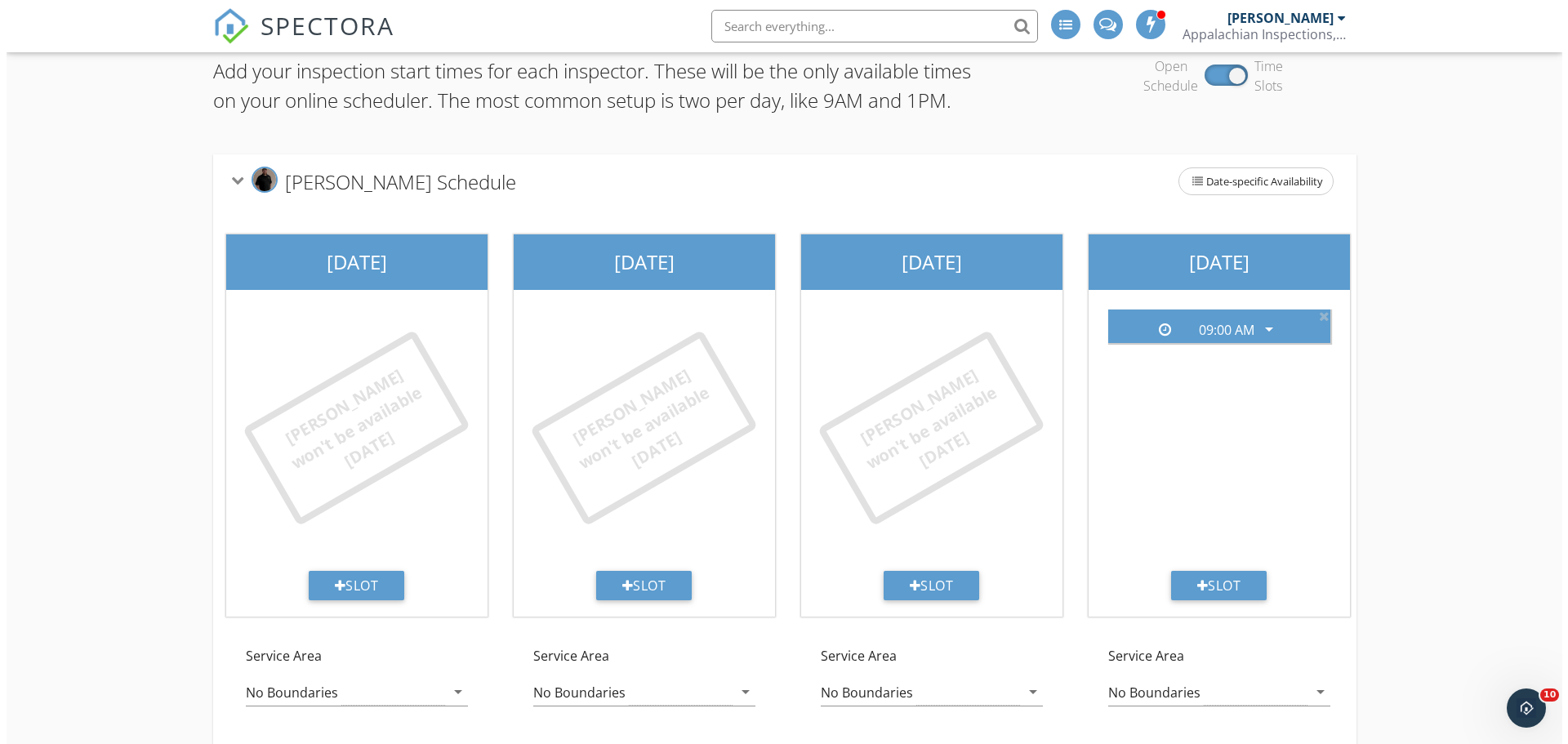
scroll to position [0, 0]
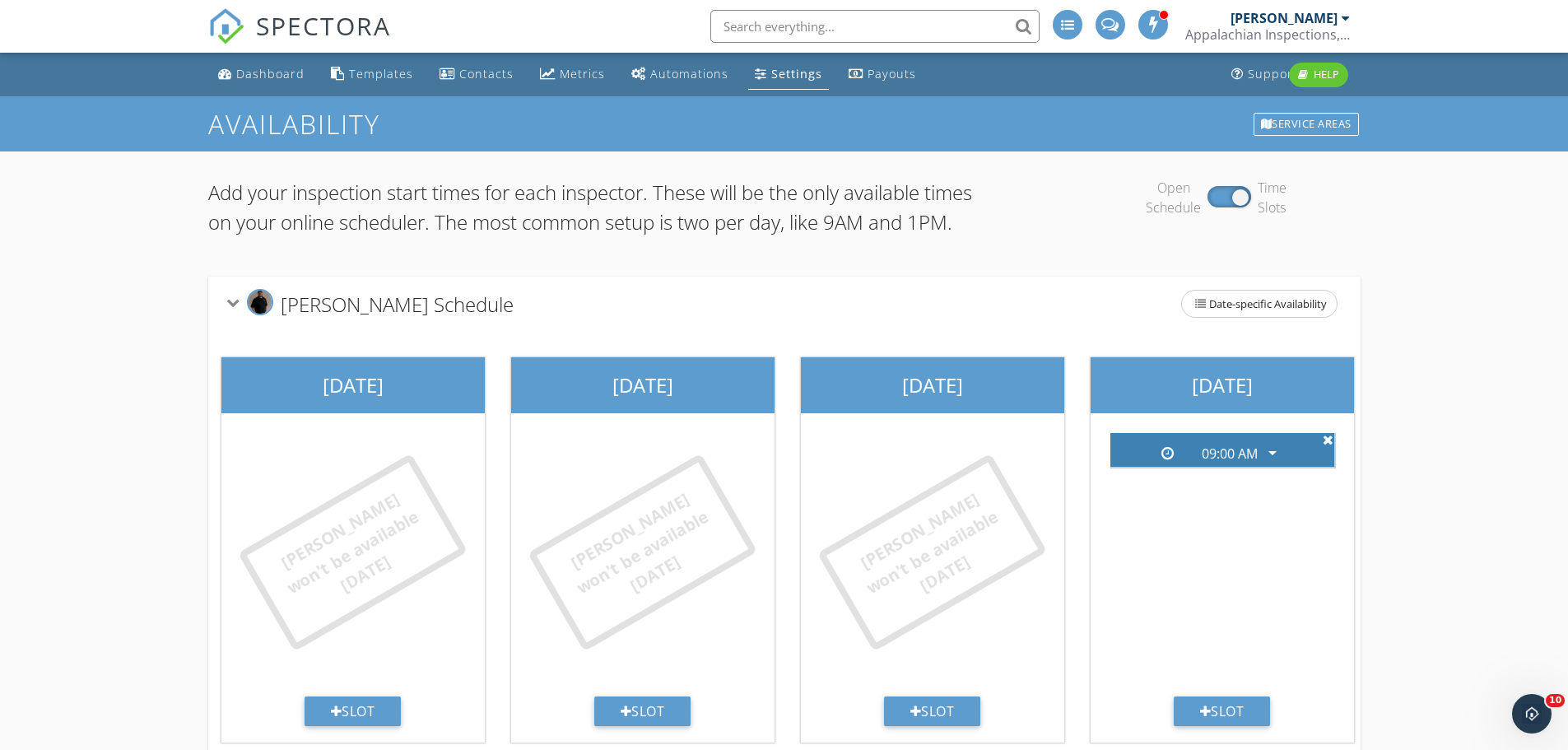
click at [1331, 446] on icon at bounding box center [1328, 439] width 11 height 13
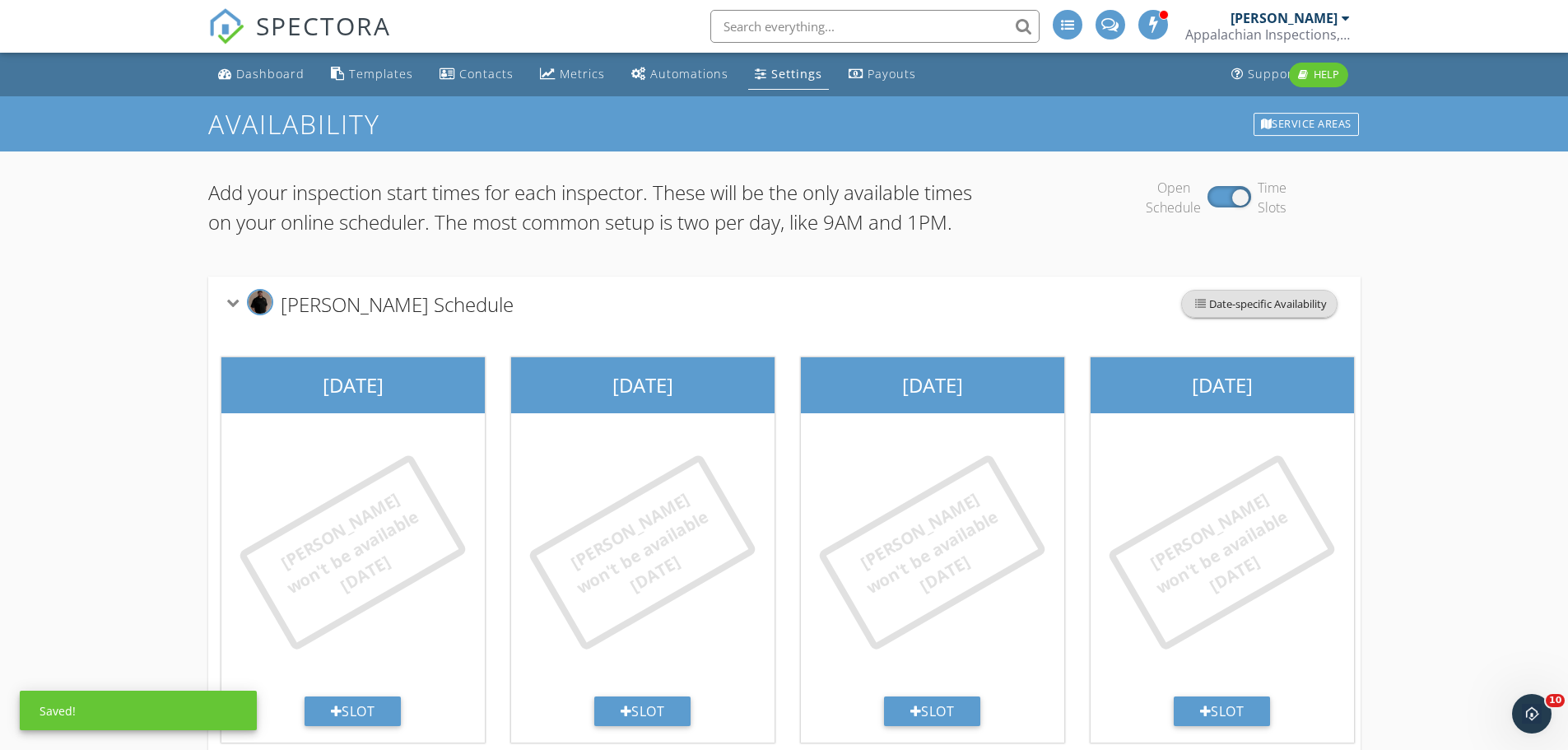
click at [1254, 317] on span "Date-specific Availability" at bounding box center [1258, 304] width 154 height 27
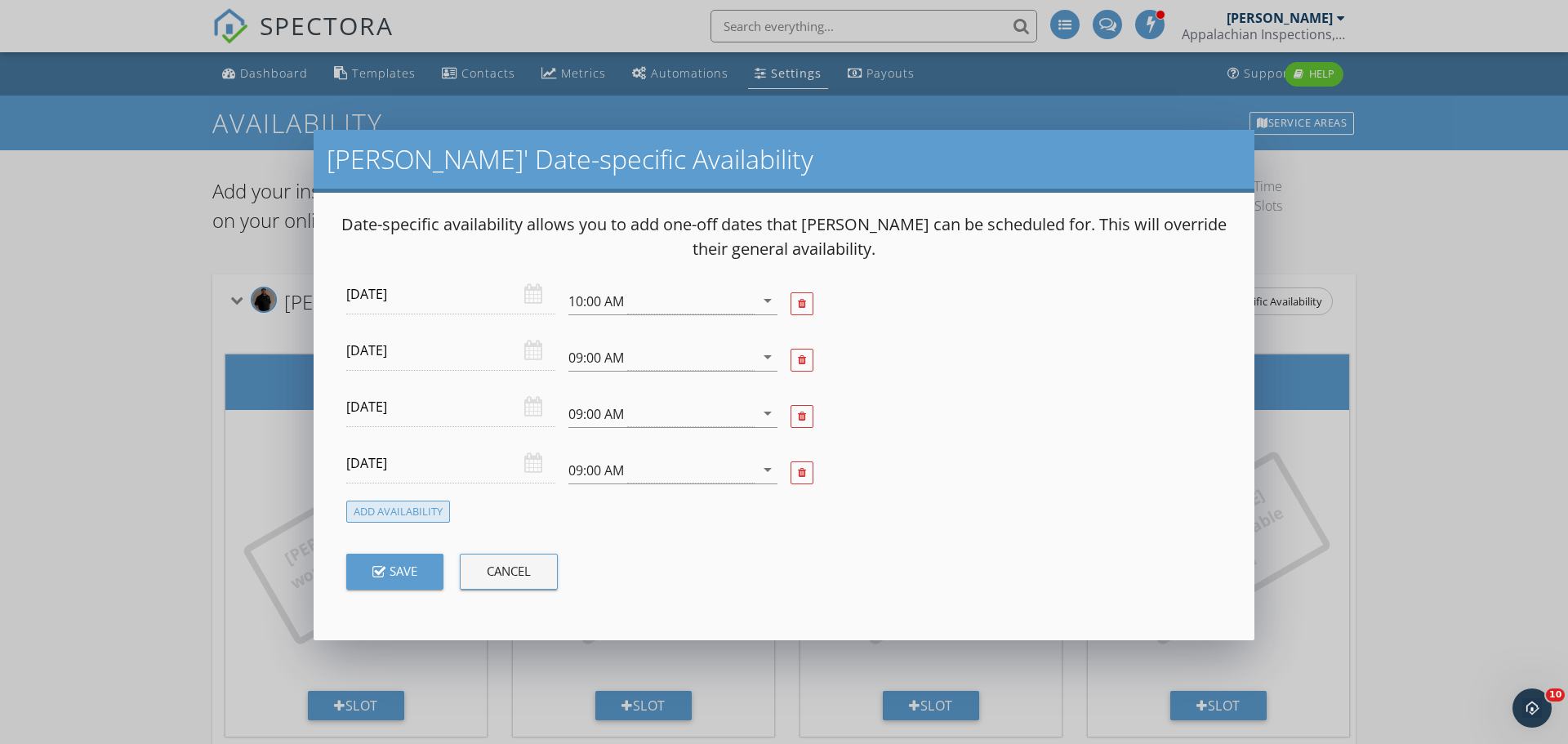
click at [400, 509] on div "Add Availability" at bounding box center [398, 511] width 104 height 22
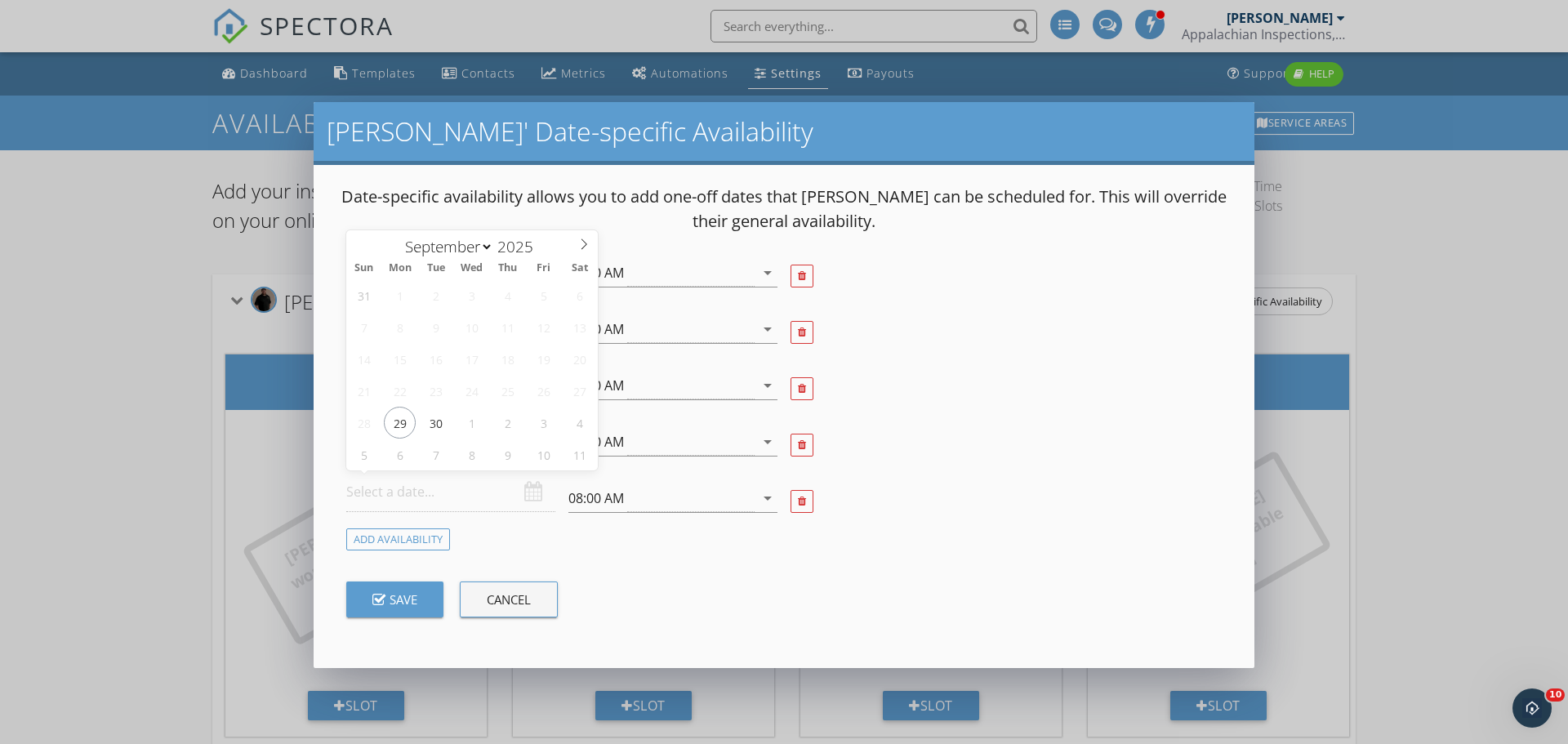
click at [486, 505] on input "text" at bounding box center [451, 492] width 209 height 40
select select "9"
click at [583, 245] on icon at bounding box center [584, 244] width 12 height 12
type input "2025-10-08"
click at [767, 502] on icon "arrow_drop_down" at bounding box center [768, 498] width 20 height 20
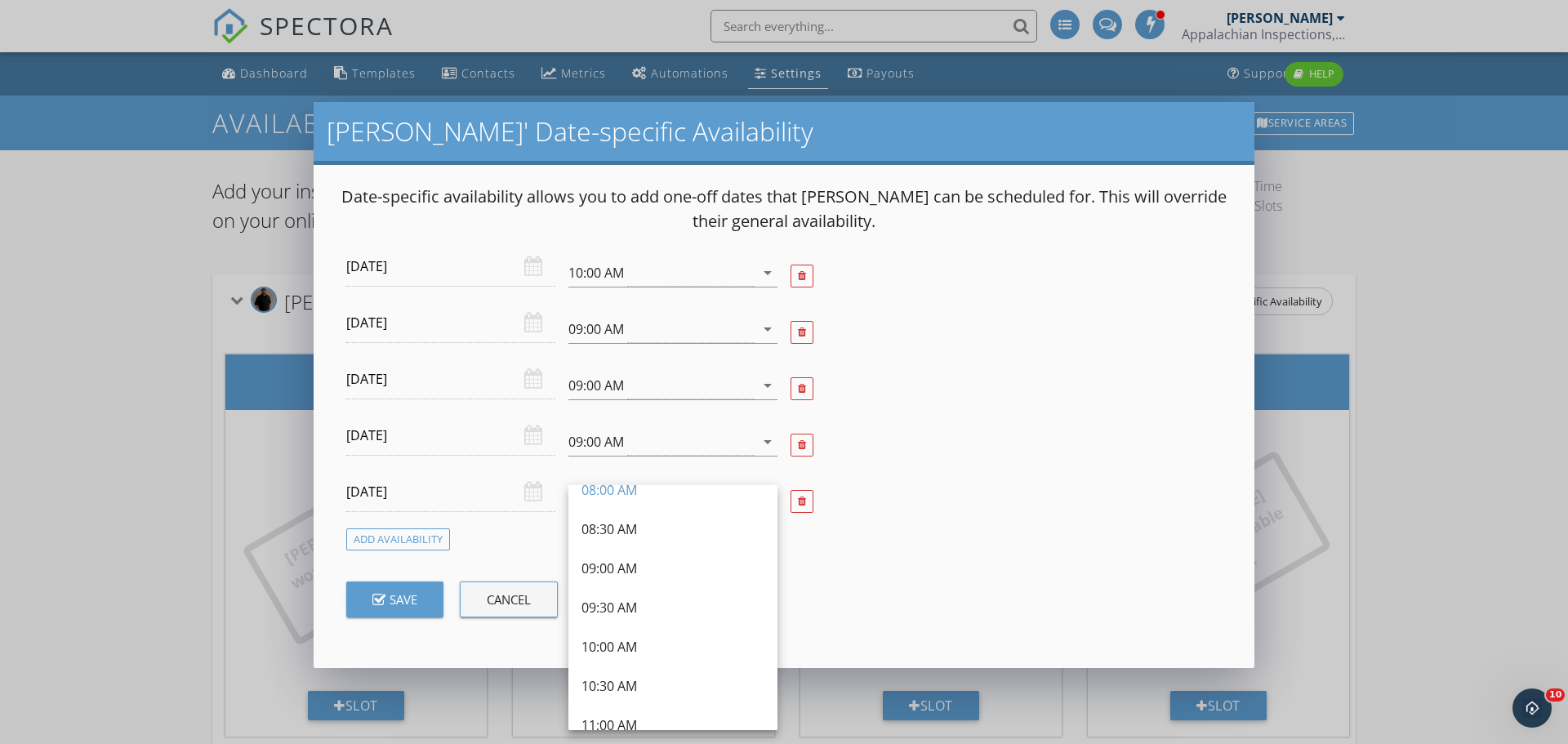
scroll to position [193, 0]
click at [631, 548] on div "09:00 AM" at bounding box center [673, 553] width 183 height 20
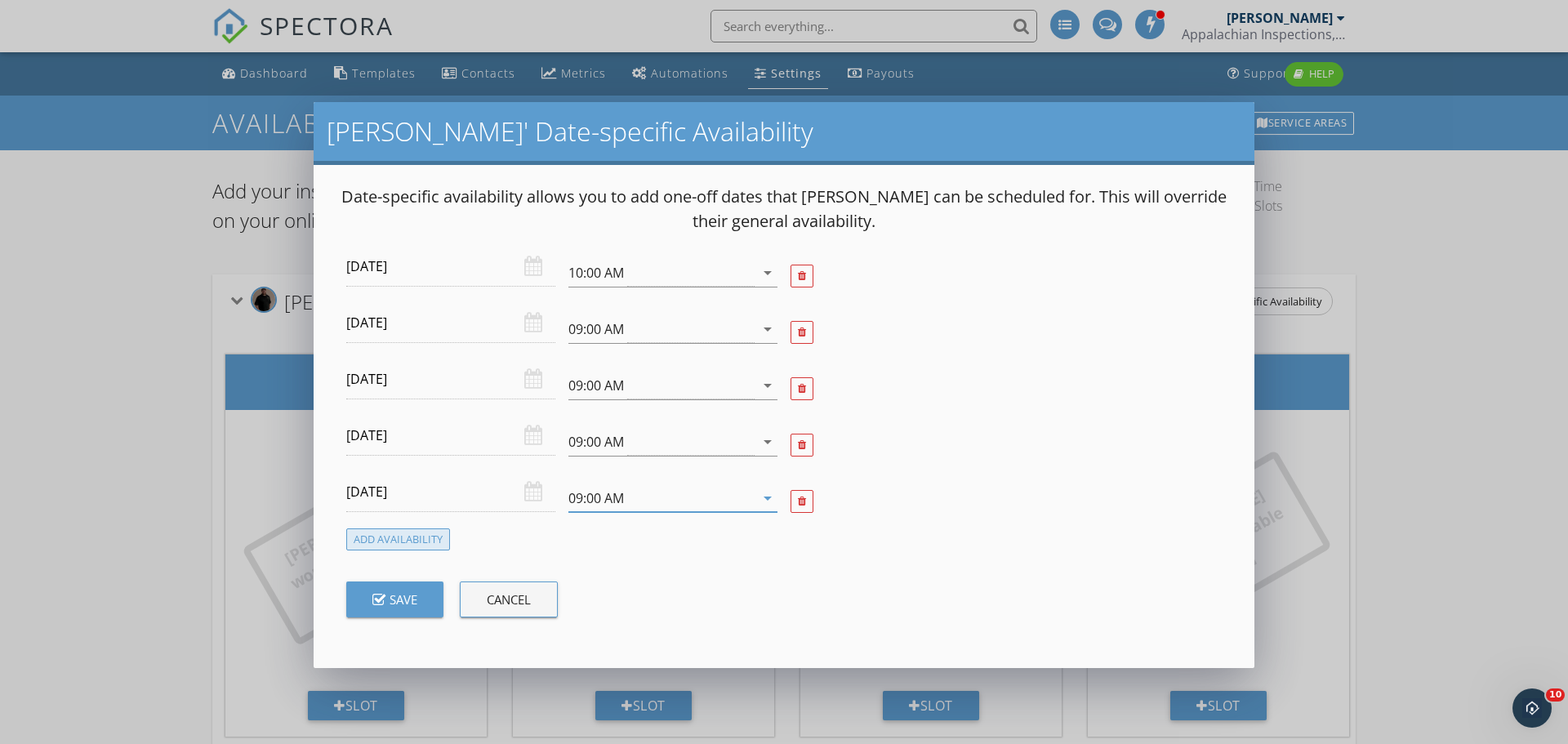
click at [379, 545] on div "Add Availability" at bounding box center [398, 539] width 104 height 22
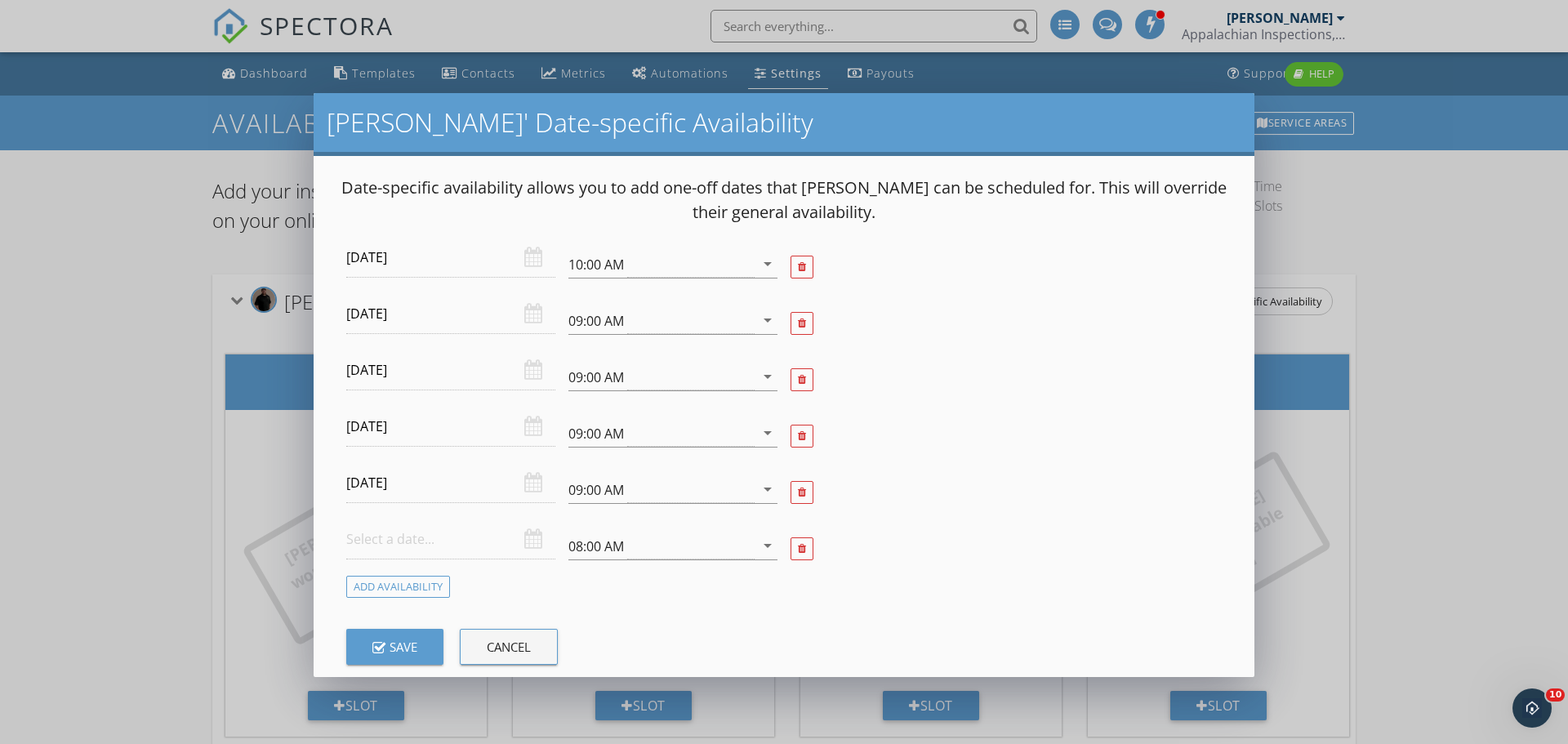
click at [535, 546] on div at bounding box center [451, 539] width 209 height 40
click at [515, 546] on input "text" at bounding box center [451, 539] width 209 height 40
select select "9"
click at [585, 291] on icon at bounding box center [584, 292] width 12 height 12
type input "2025-10-15"
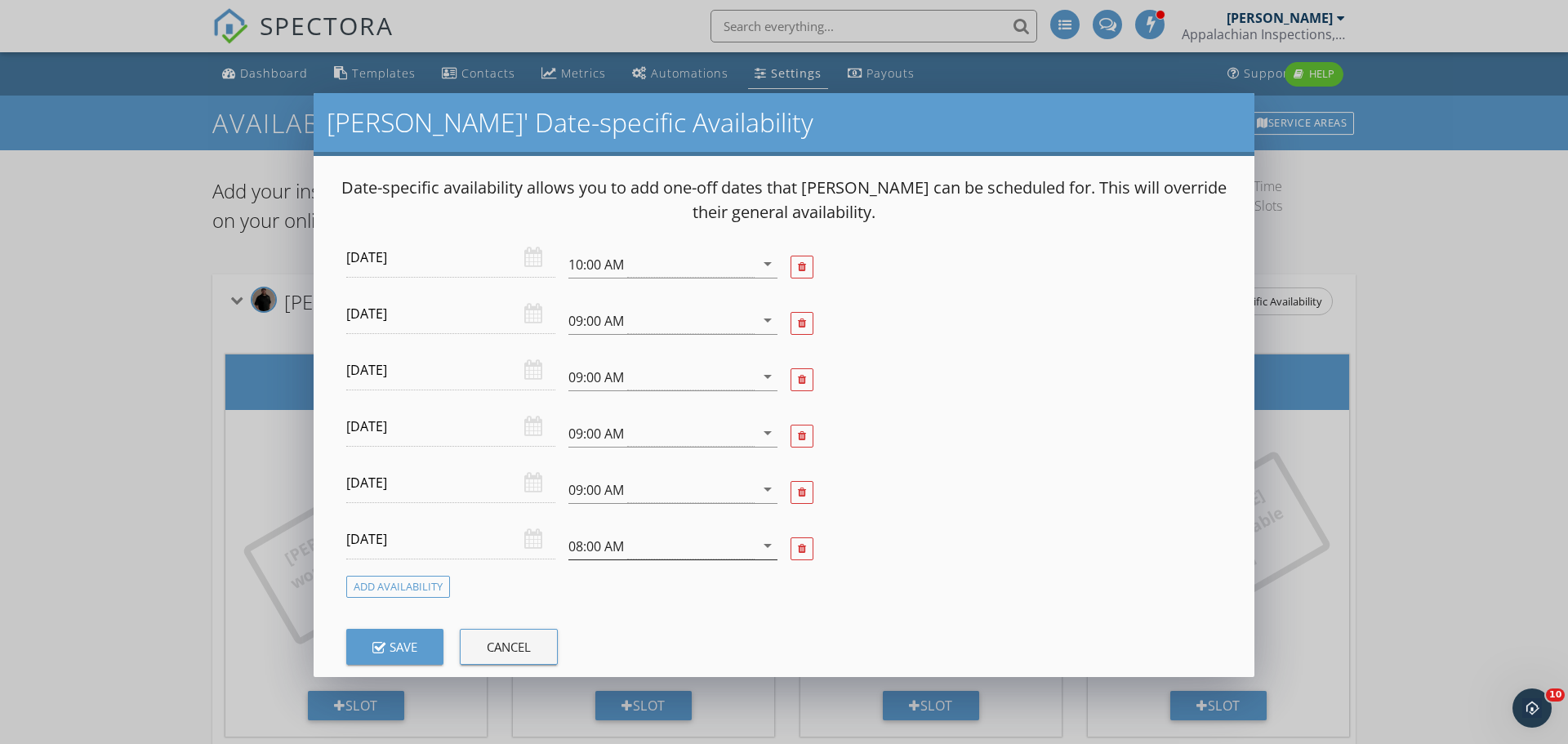
click at [760, 544] on icon "arrow_drop_down" at bounding box center [768, 546] width 20 height 20
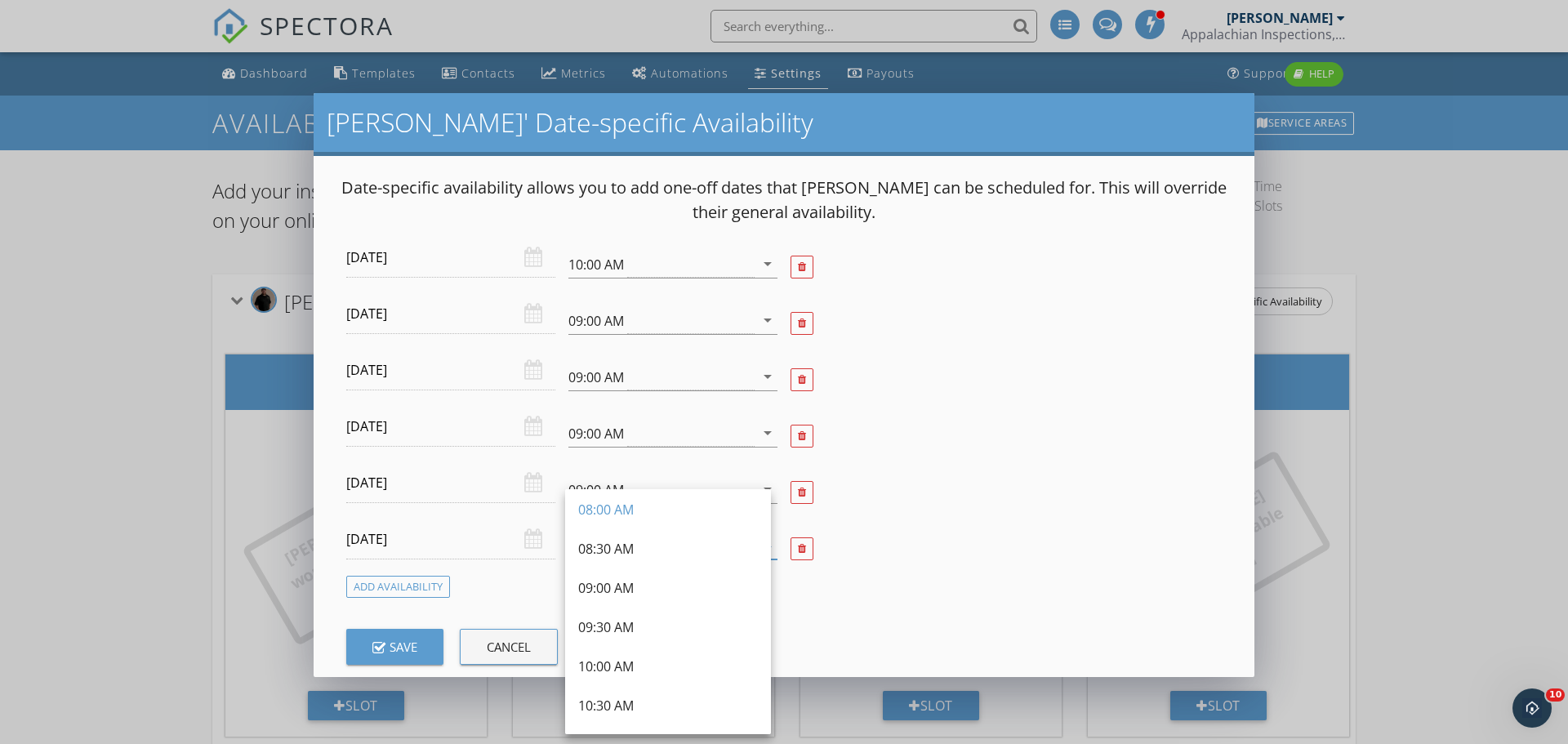
scroll to position [181, 0]
click at [610, 569] on div "09:00 AM" at bounding box center [668, 569] width 180 height 20
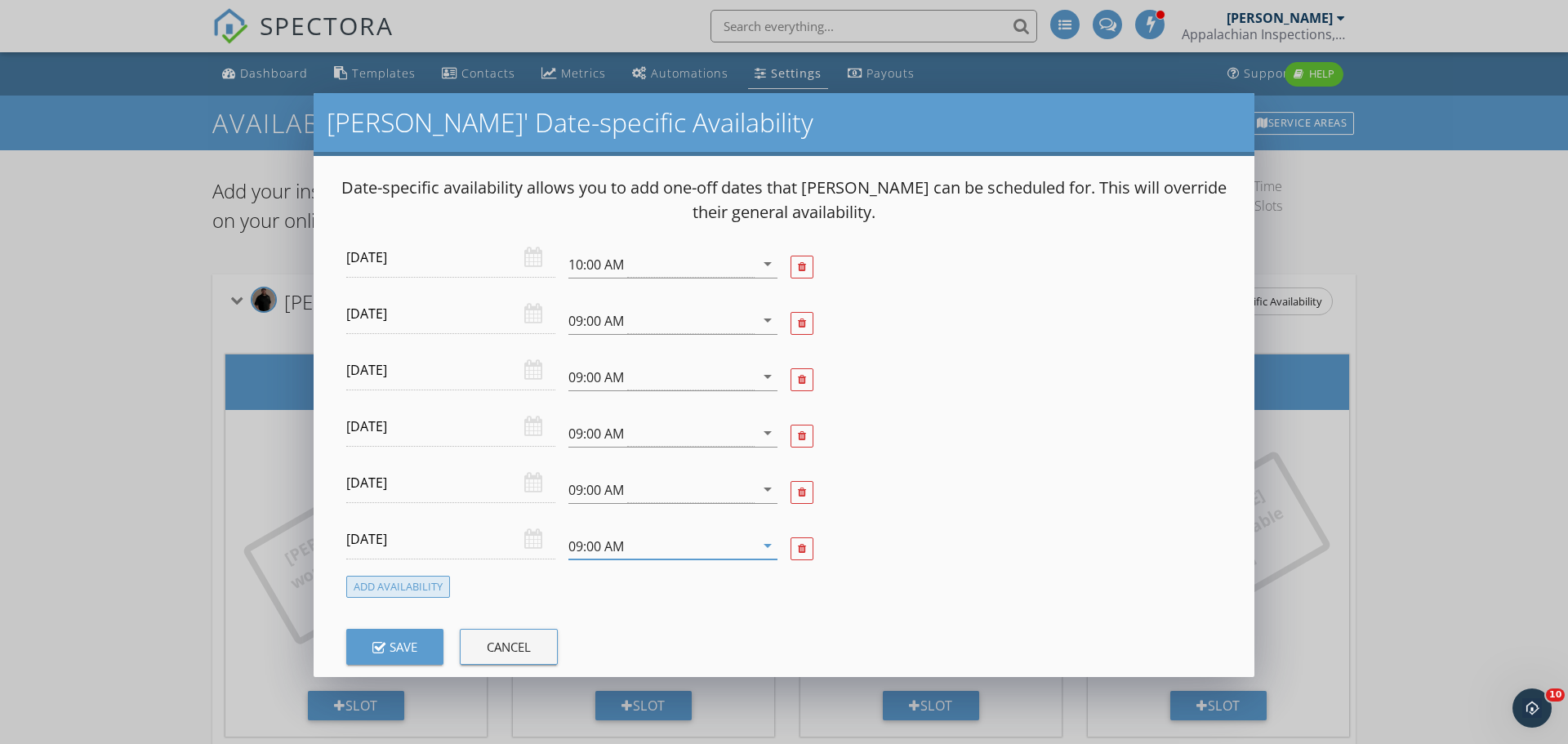
click at [385, 587] on div "Add Availability" at bounding box center [398, 587] width 104 height 22
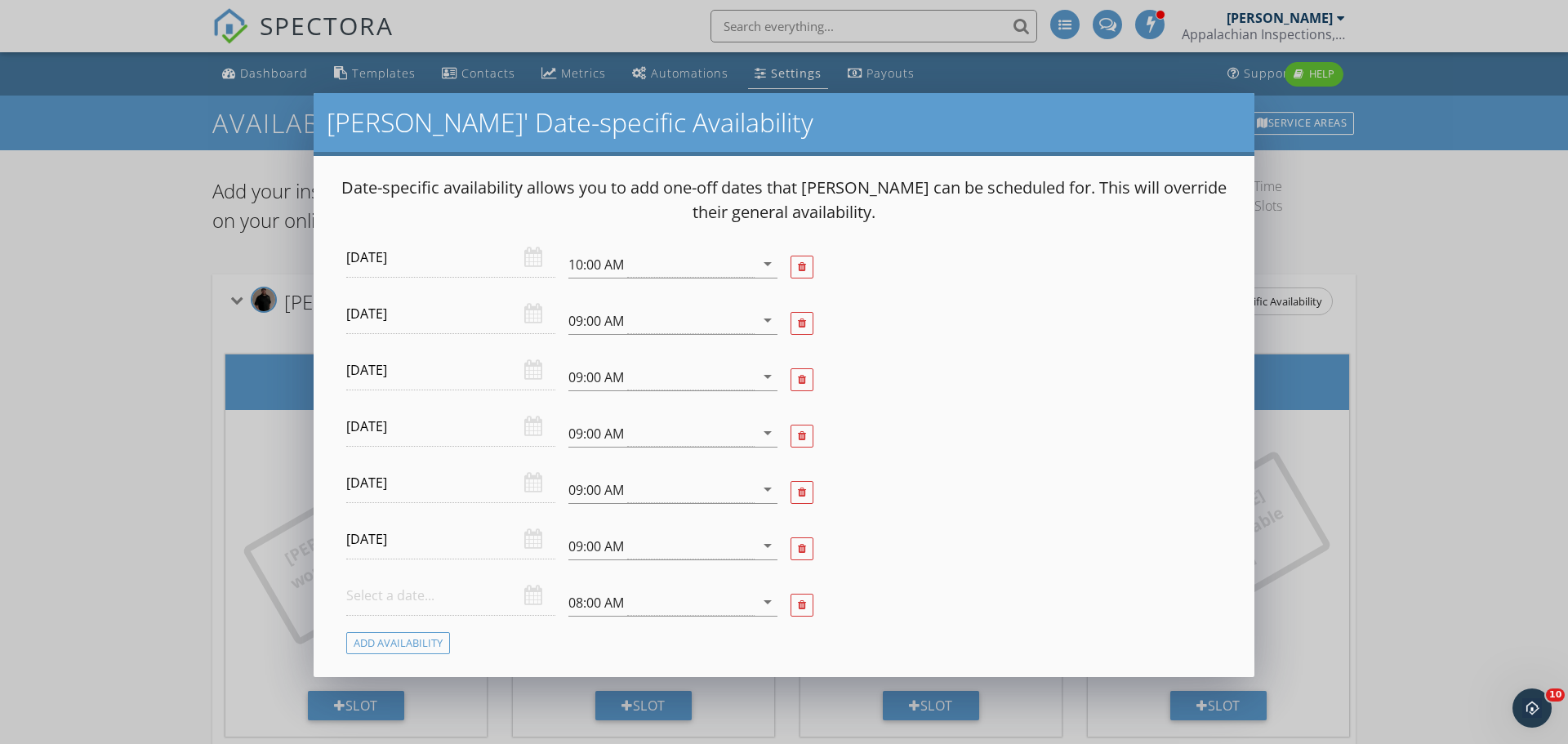
click at [525, 605] on div at bounding box center [451, 596] width 209 height 40
click at [526, 598] on div at bounding box center [451, 596] width 209 height 40
click at [470, 597] on input "text" at bounding box center [451, 596] width 209 height 40
click at [584, 343] on icon at bounding box center [584, 348] width 12 height 12
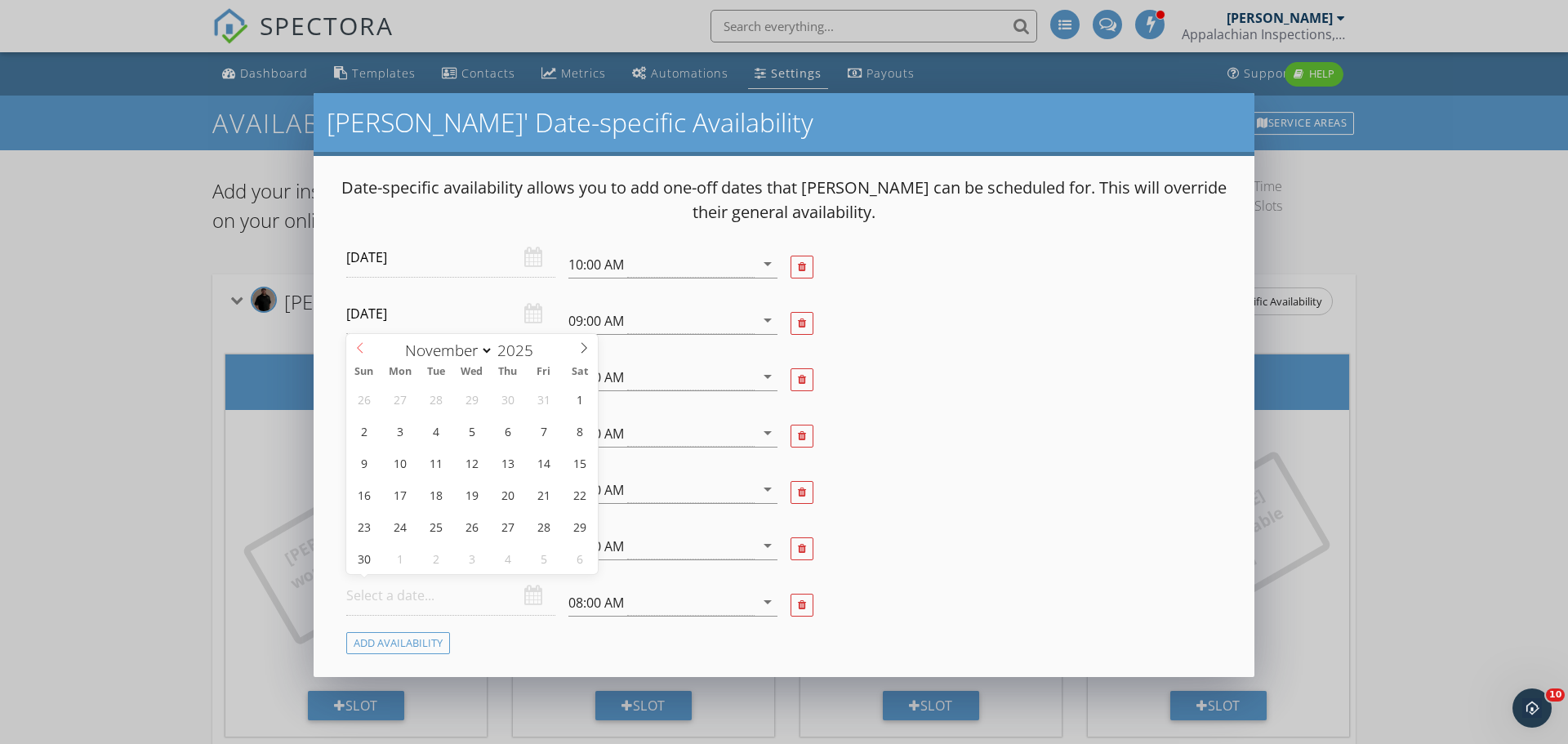
select select "9"
click at [361, 352] on icon at bounding box center [361, 348] width 12 height 12
type input "2025-10-29"
click at [758, 598] on icon "arrow_drop_down" at bounding box center [768, 602] width 20 height 20
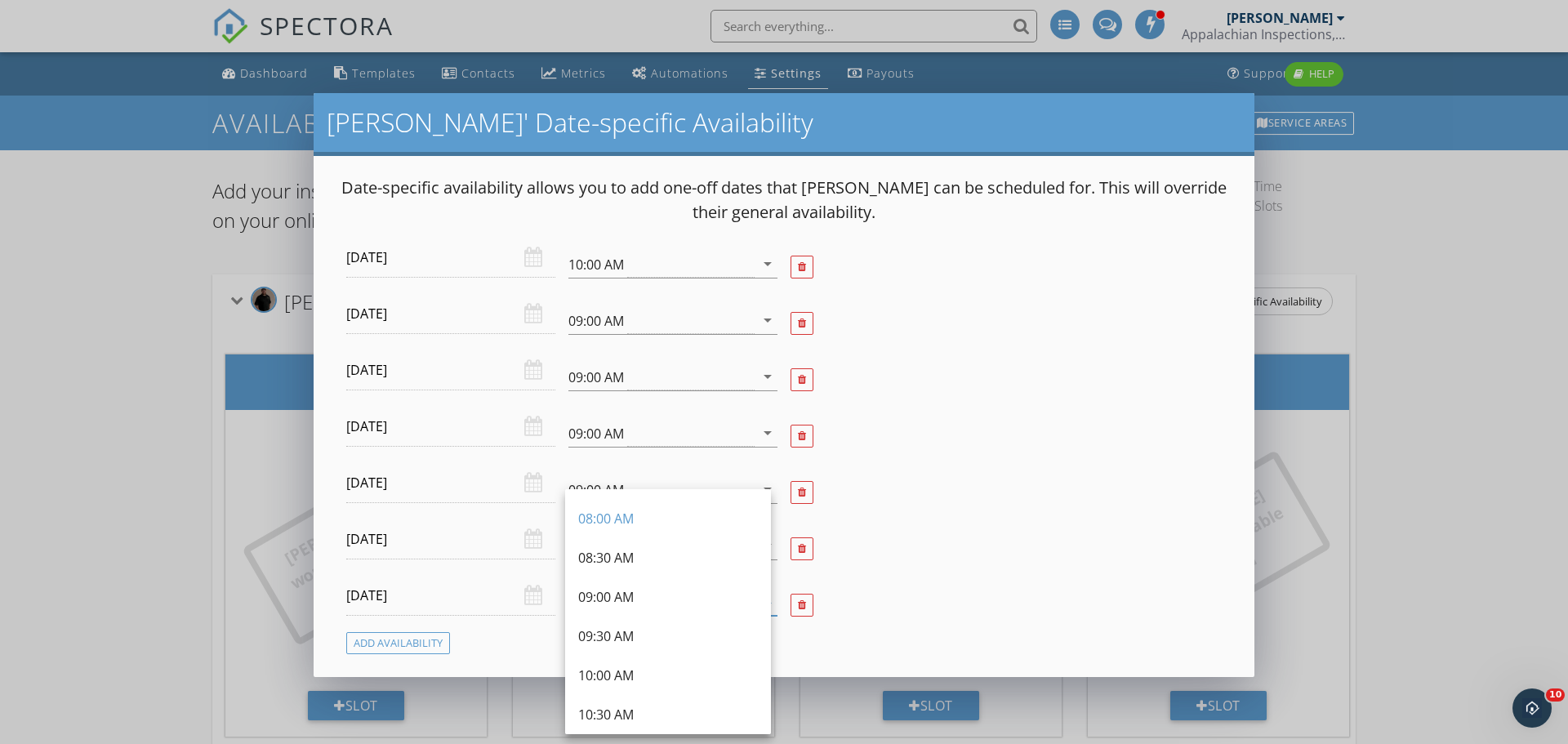
scroll to position [172, 0]
click at [619, 572] on div "09:00 AM" at bounding box center [668, 578] width 180 height 20
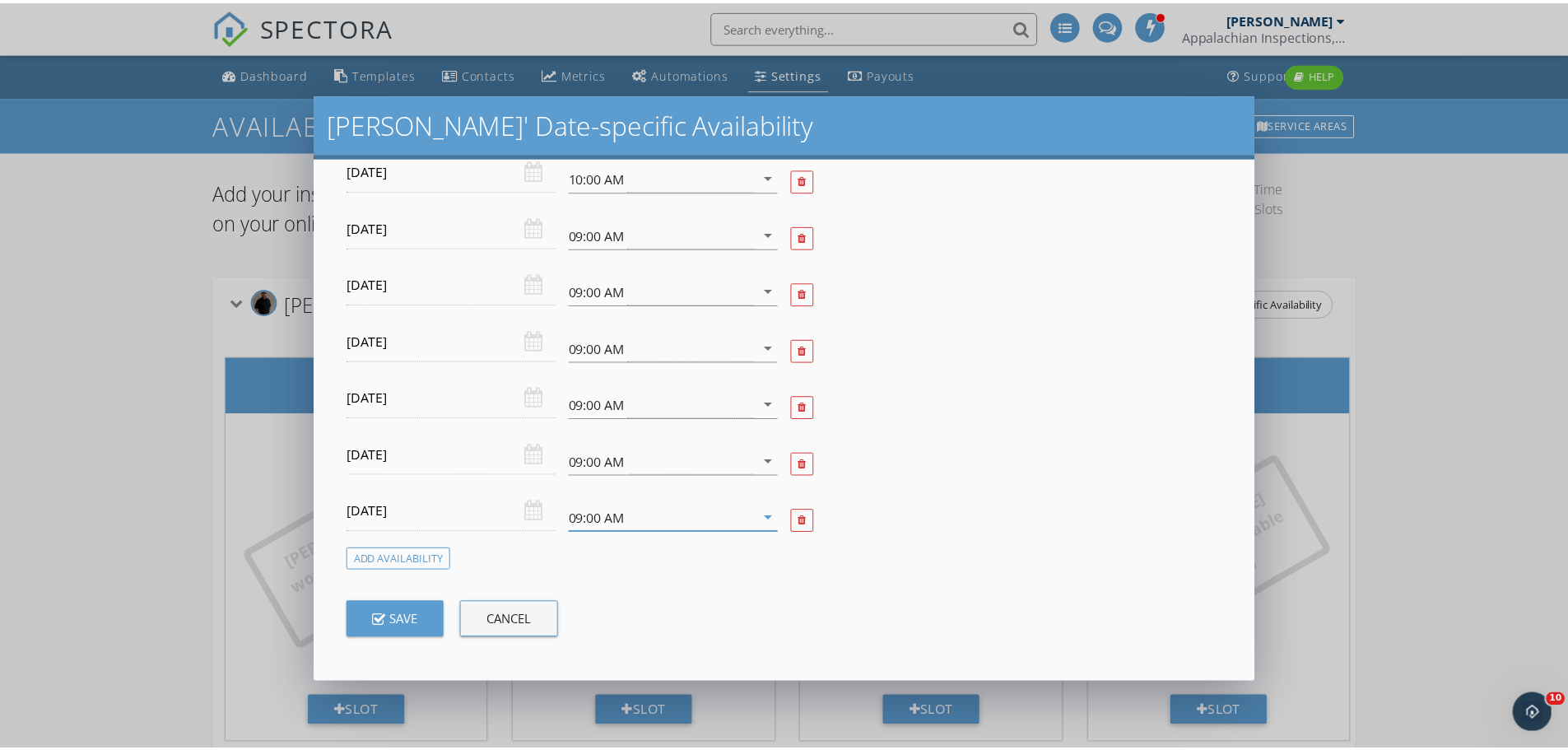
scroll to position [95, 0]
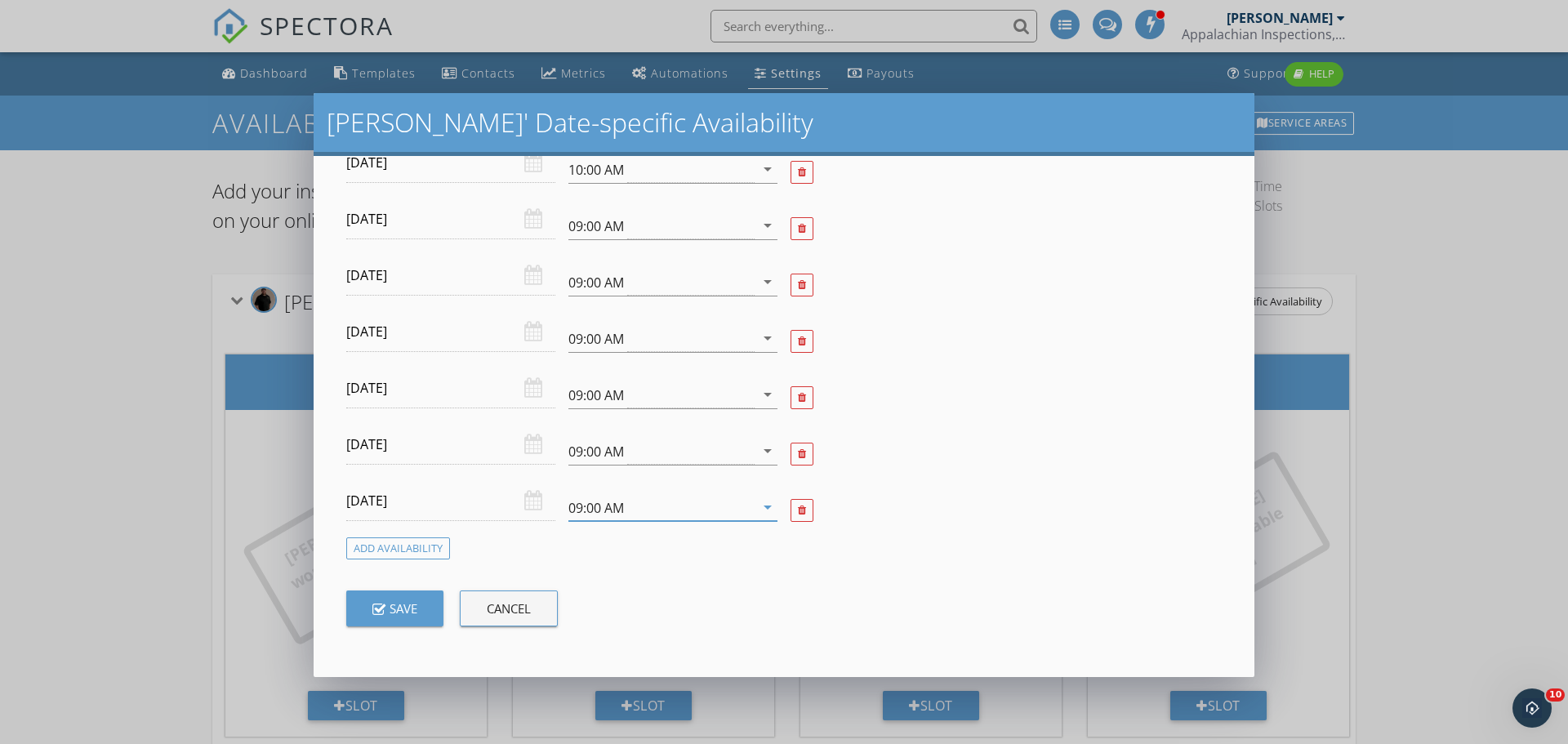
click at [365, 611] on button "Save" at bounding box center [394, 608] width 97 height 36
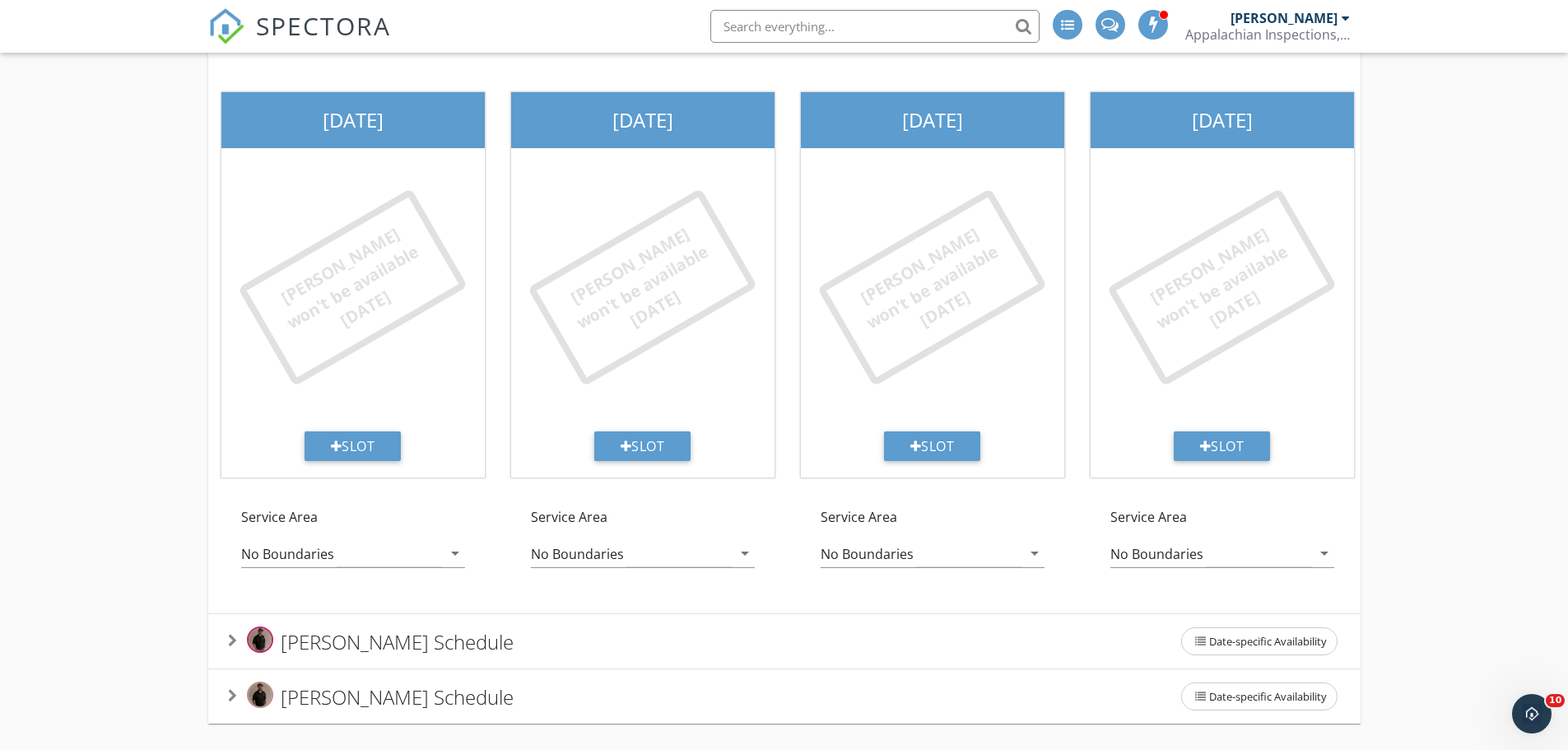
scroll to position [0, 0]
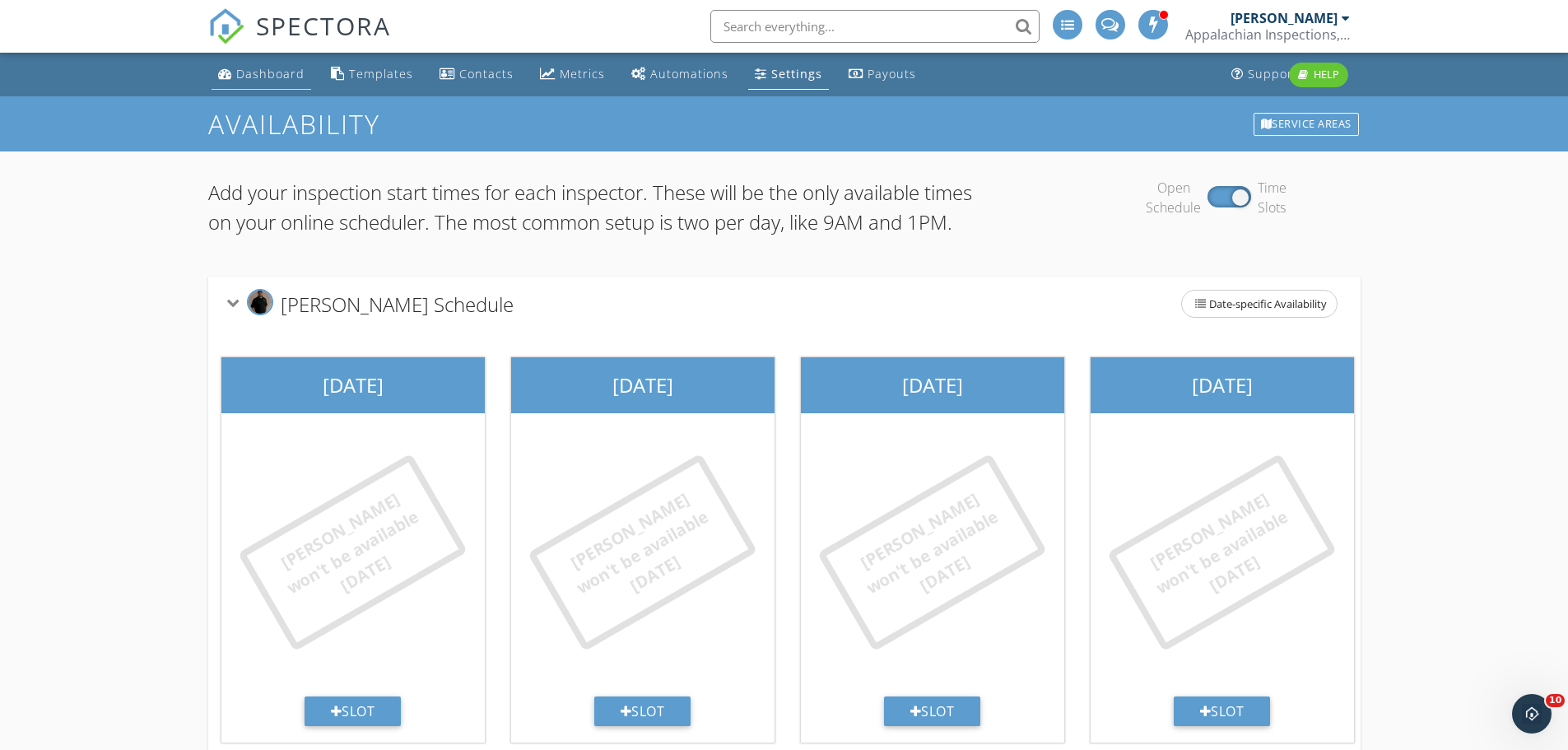
click at [250, 82] on link "Dashboard" at bounding box center [260, 74] width 99 height 30
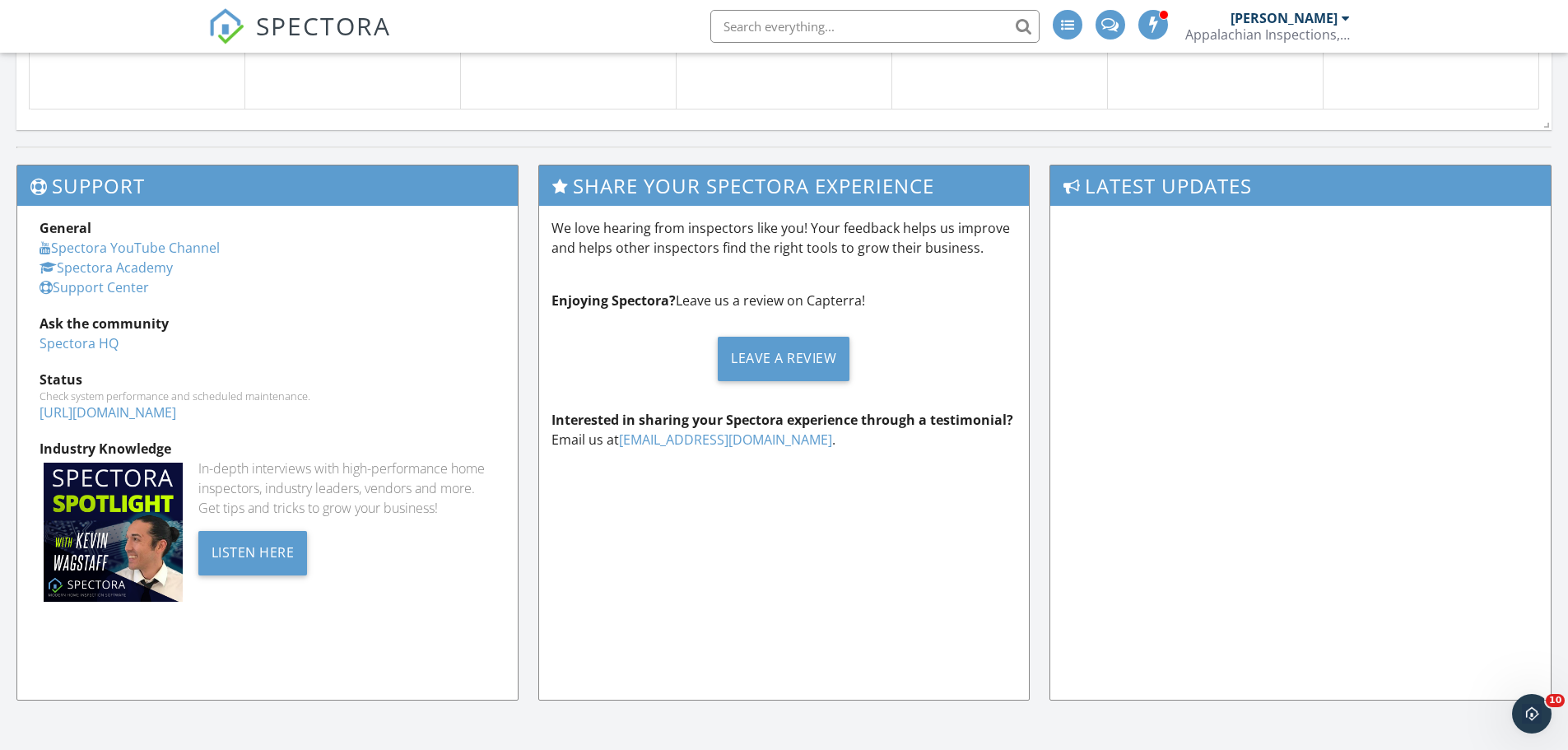
scroll to position [1113, 0]
